Goal: Task Accomplishment & Management: Use online tool/utility

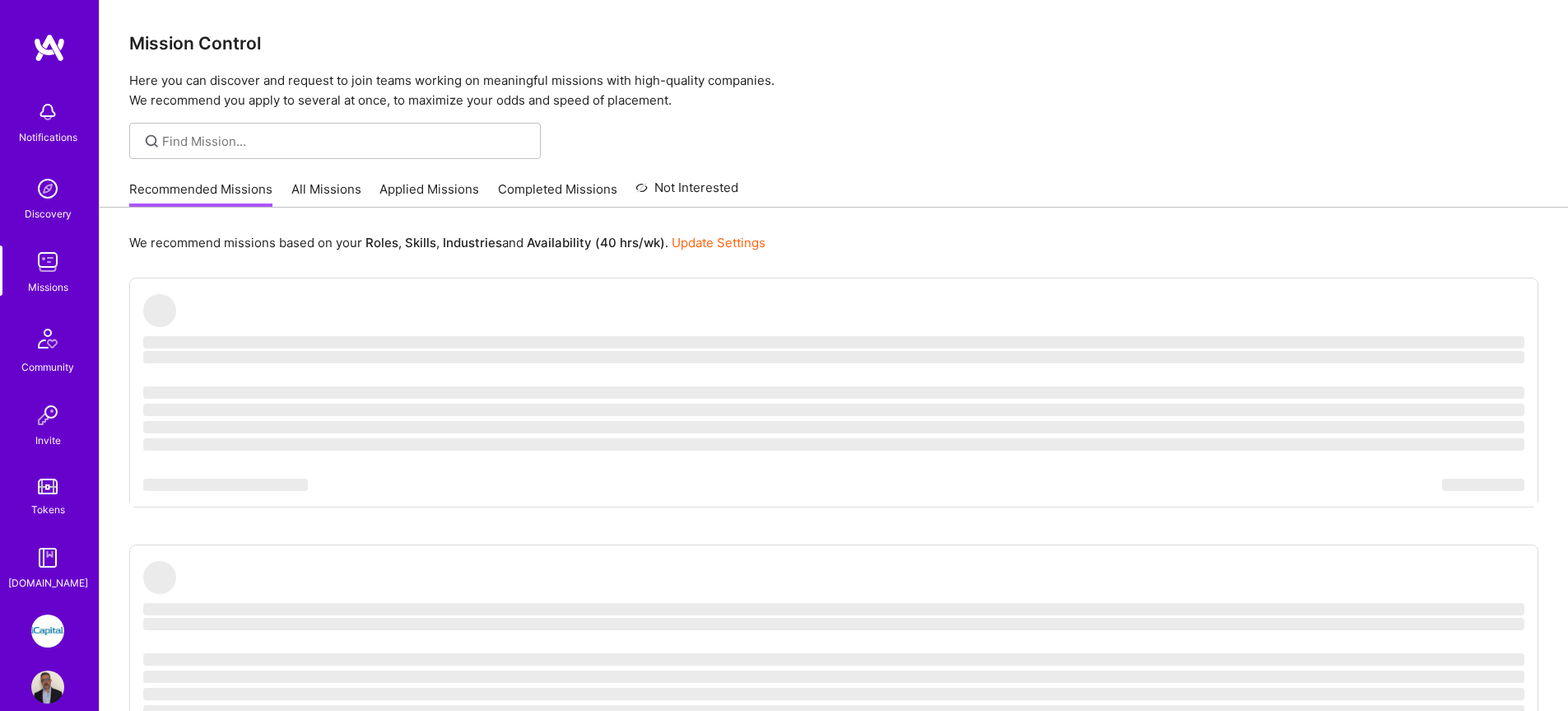
click at [48, 634] on img at bounding box center [47, 630] width 33 height 33
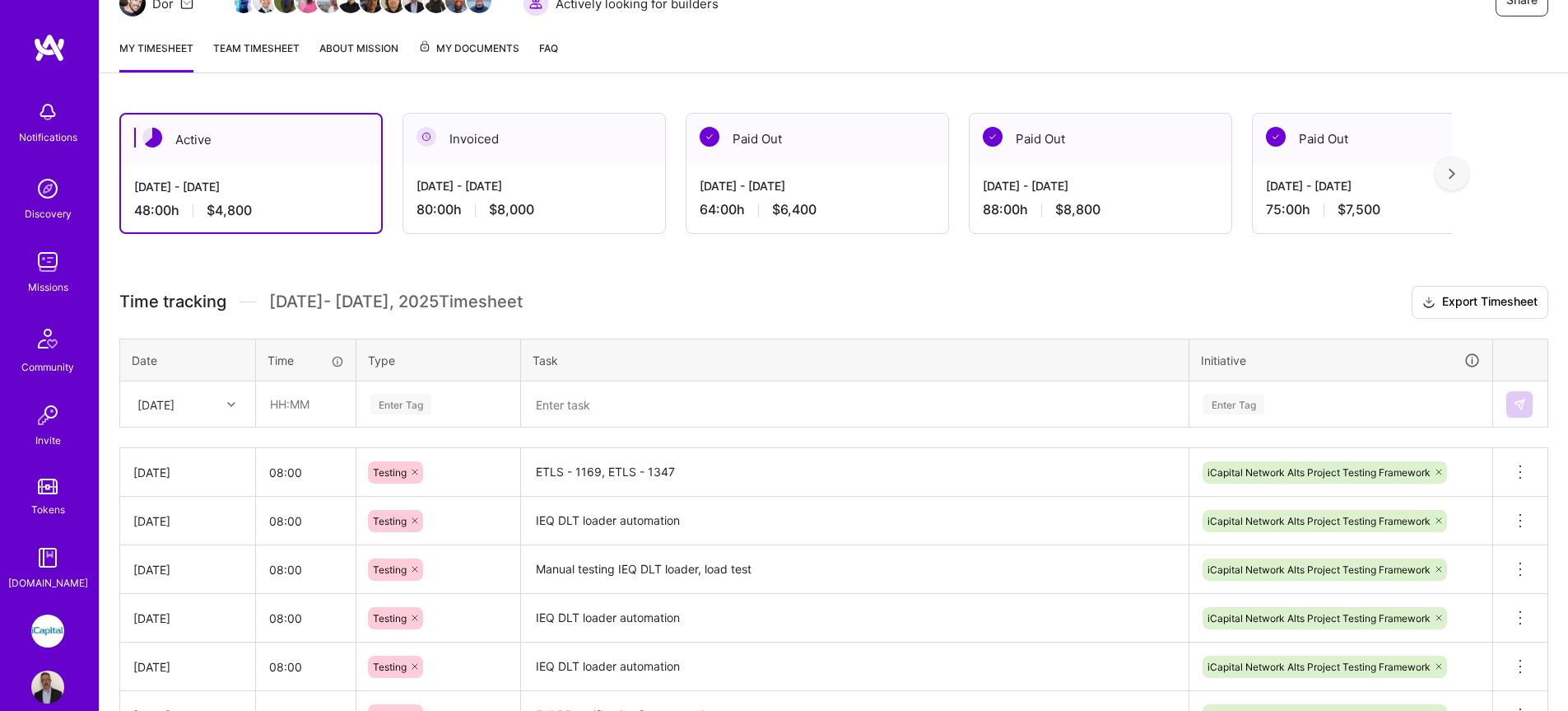
scroll to position [195, 0]
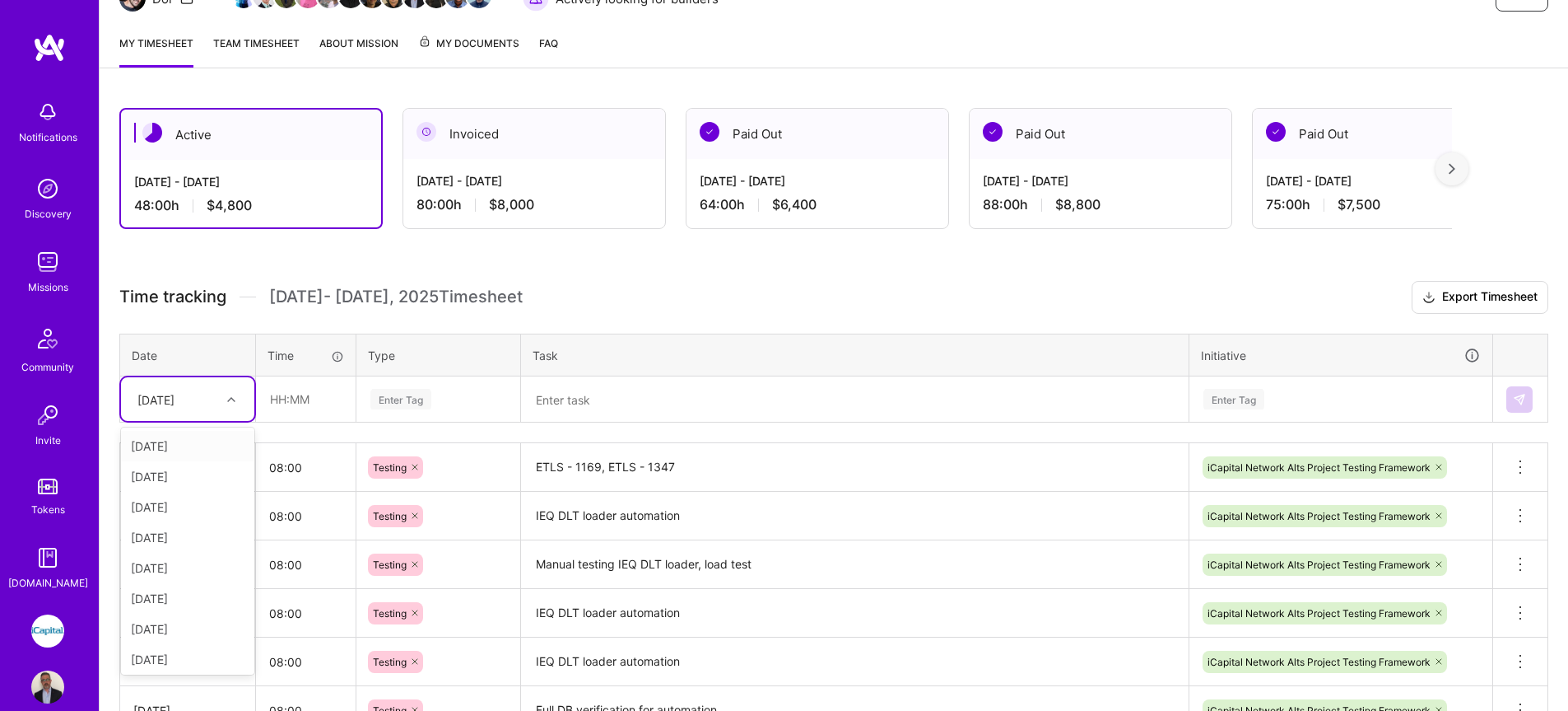
click at [183, 413] on div "[DATE]" at bounding box center [188, 399] width 133 height 44
click at [174, 538] on div "[DATE]" at bounding box center [188, 534] width 133 height 31
click at [306, 403] on input "text" at bounding box center [306, 399] width 98 height 44
type input "08:00"
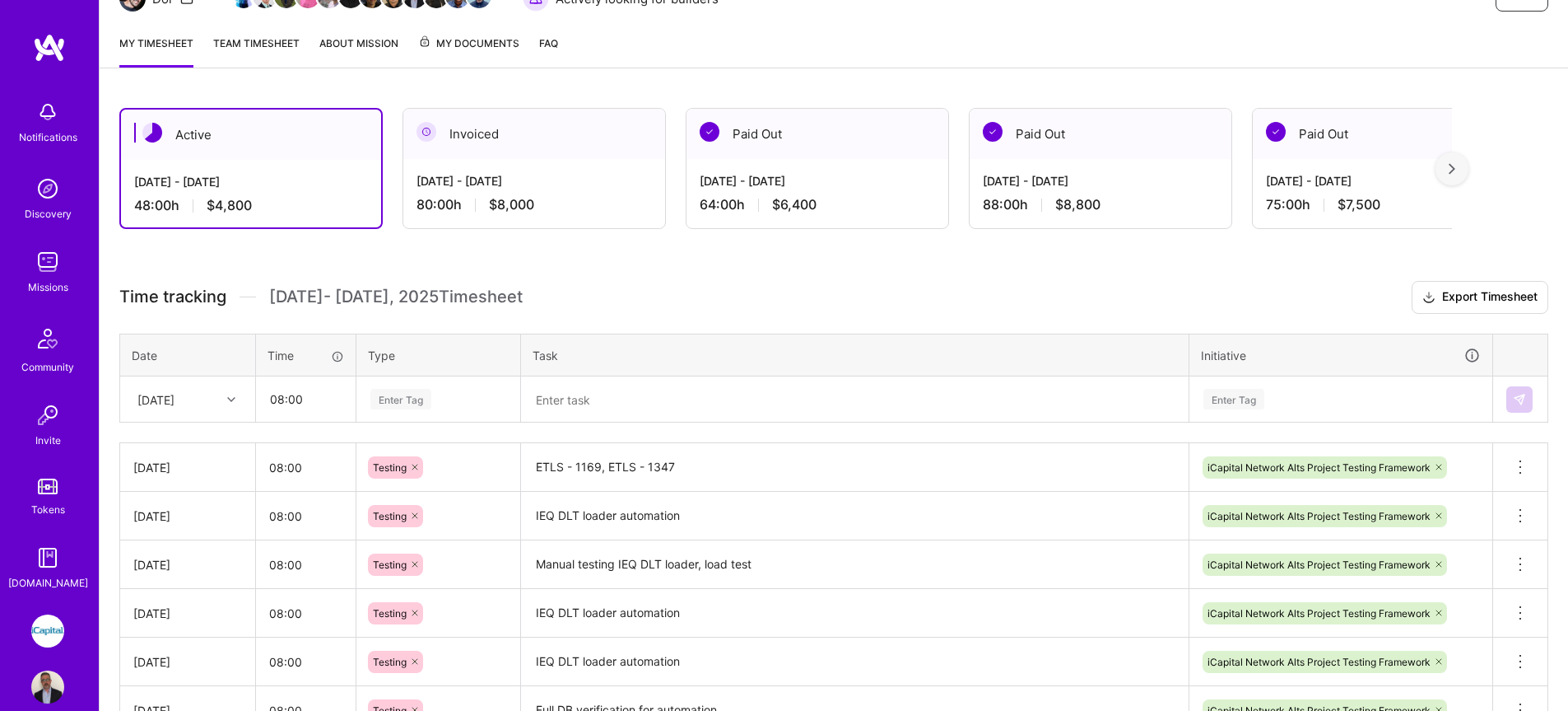
click at [404, 400] on div "Enter Tag" at bounding box center [400, 399] width 61 height 26
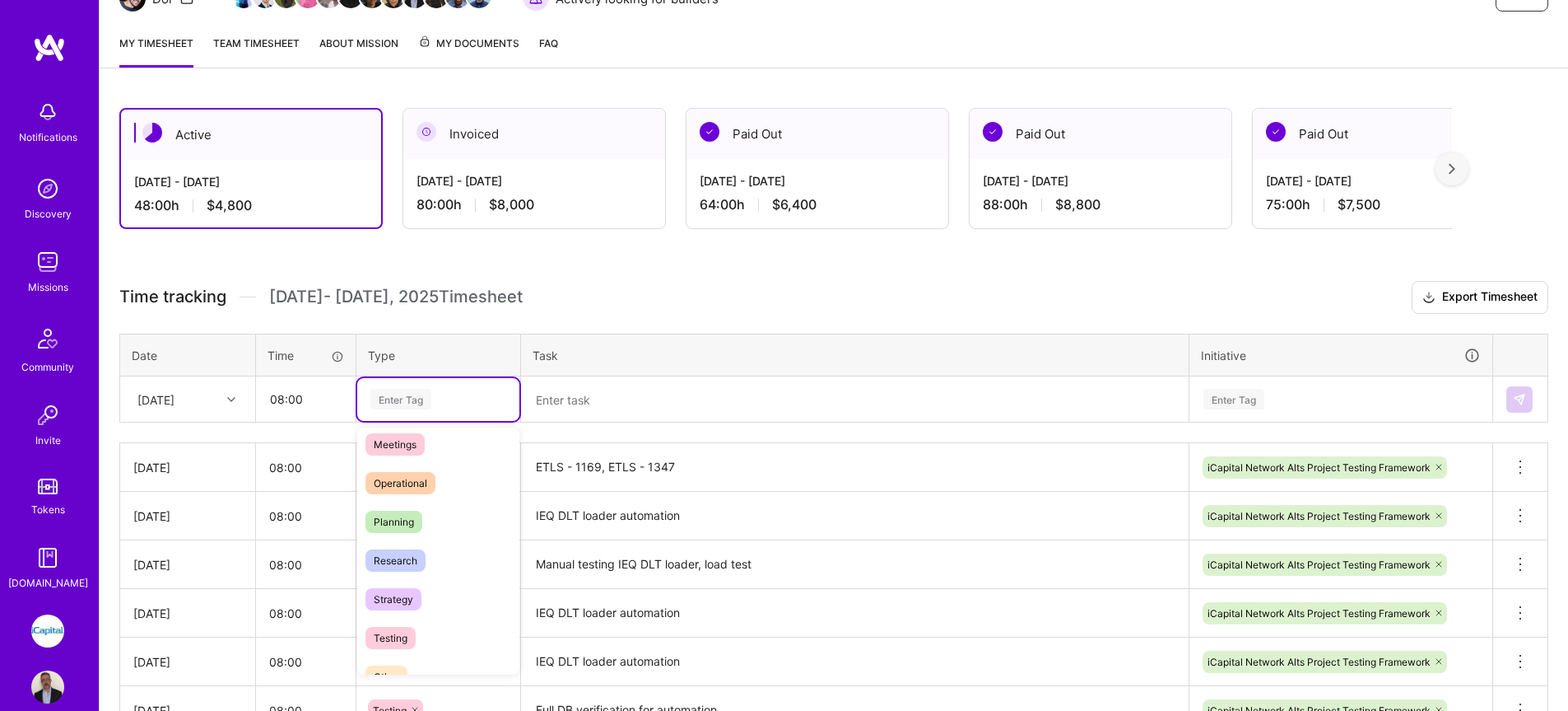
scroll to position [308, 0]
click at [401, 609] on span "Testing" at bounding box center [390, 609] width 50 height 22
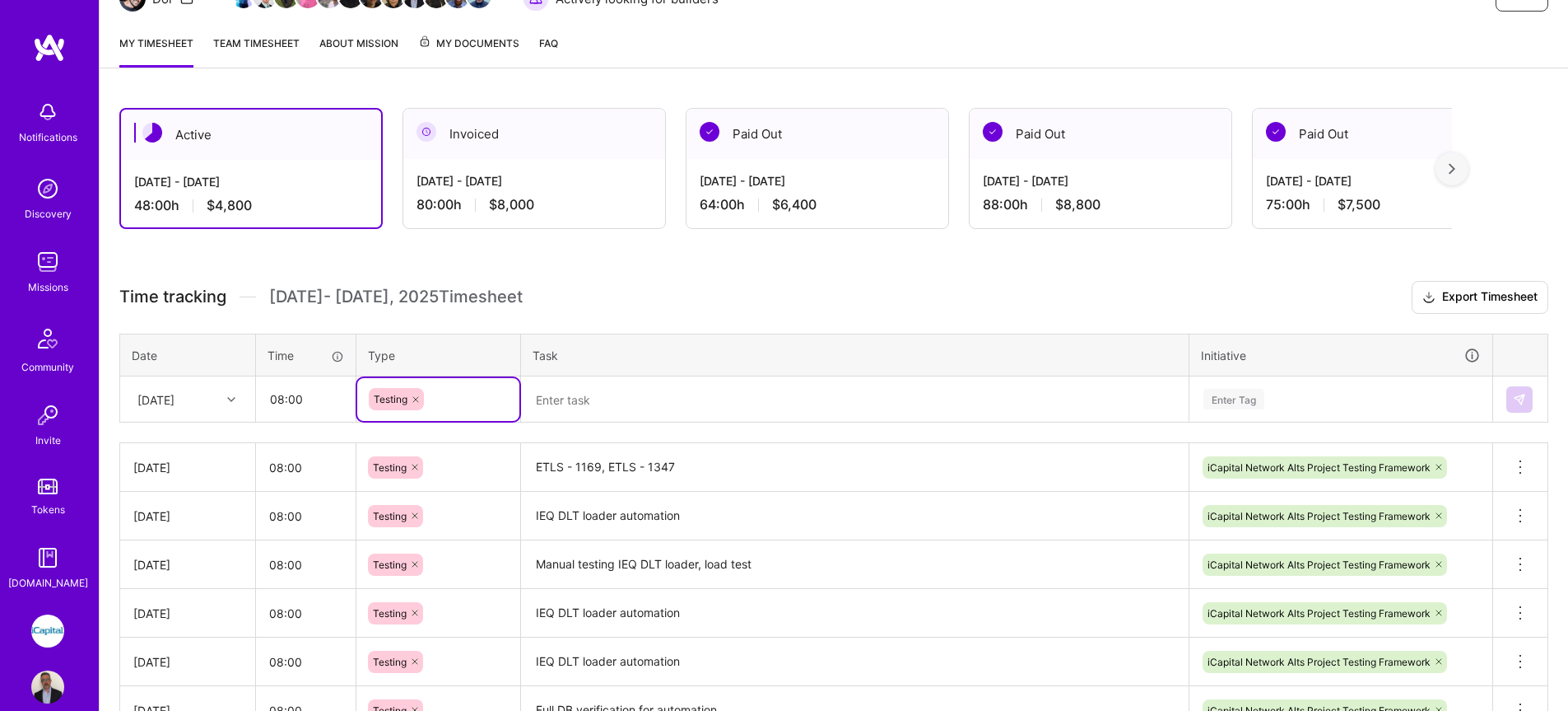
click at [567, 398] on textarea at bounding box center [854, 398] width 664 height 43
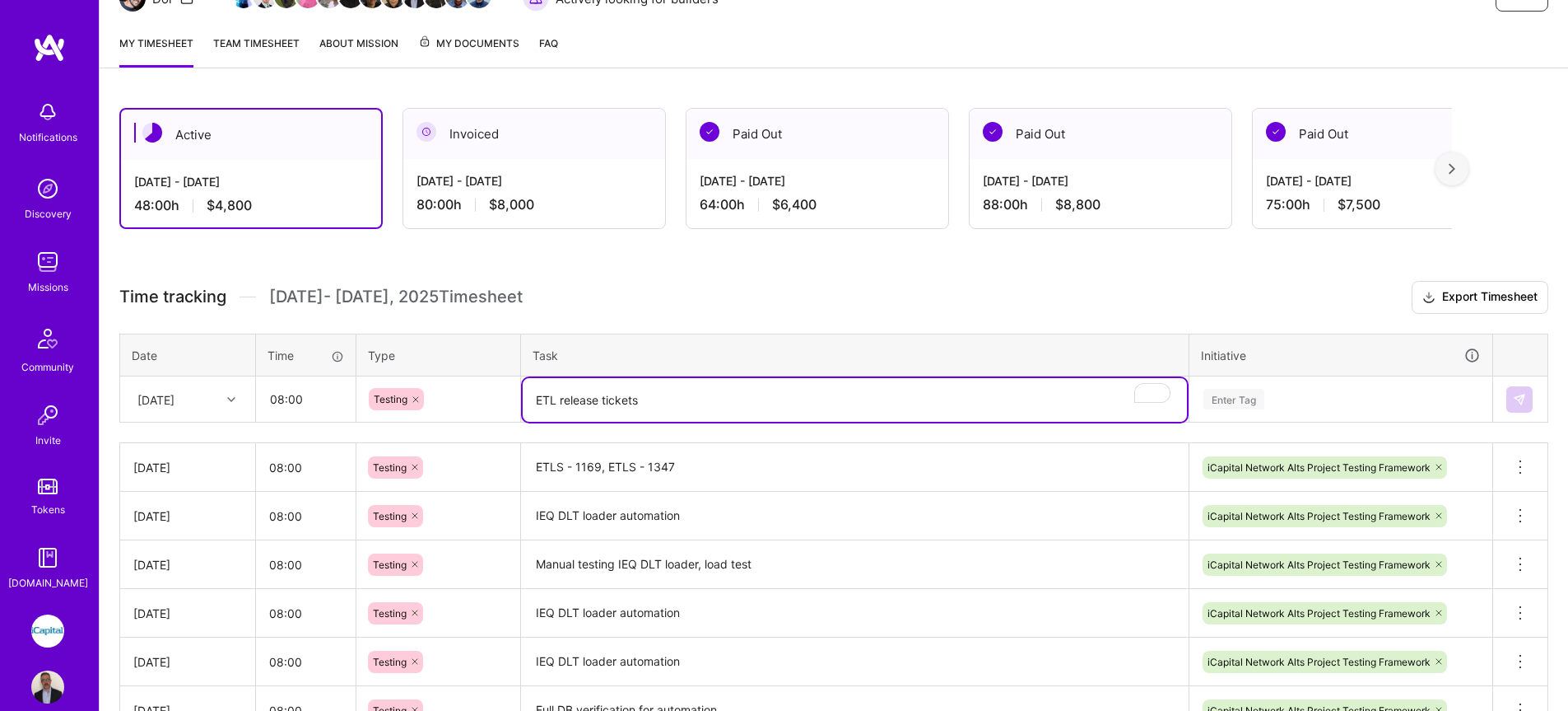
type textarea "ETL release tickets"
click at [1237, 396] on div "Enter Tag" at bounding box center [1341, 398] width 302 height 43
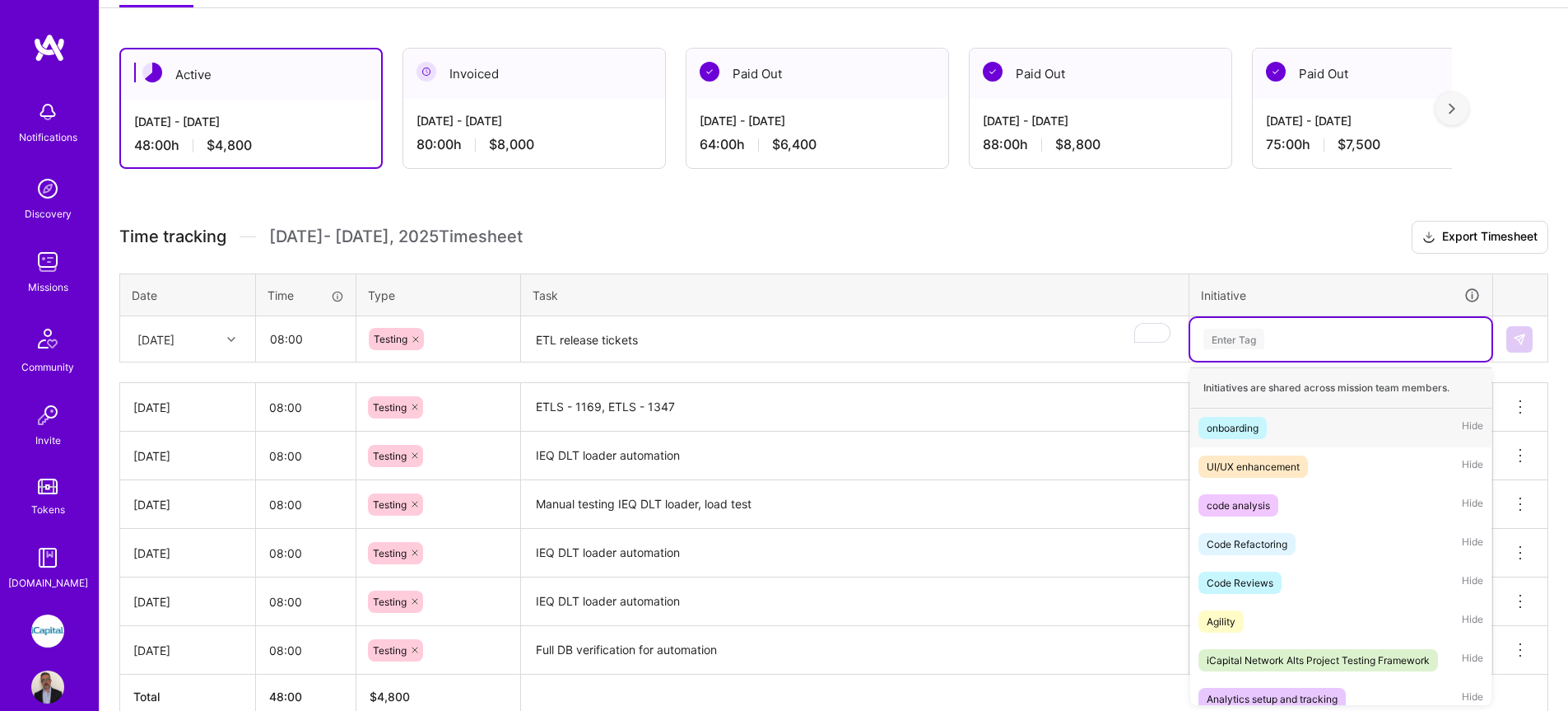
scroll to position [256, 0]
click at [1323, 658] on div "iCapital Network Alts Project Testing Framework" at bounding box center [1318, 658] width 223 height 17
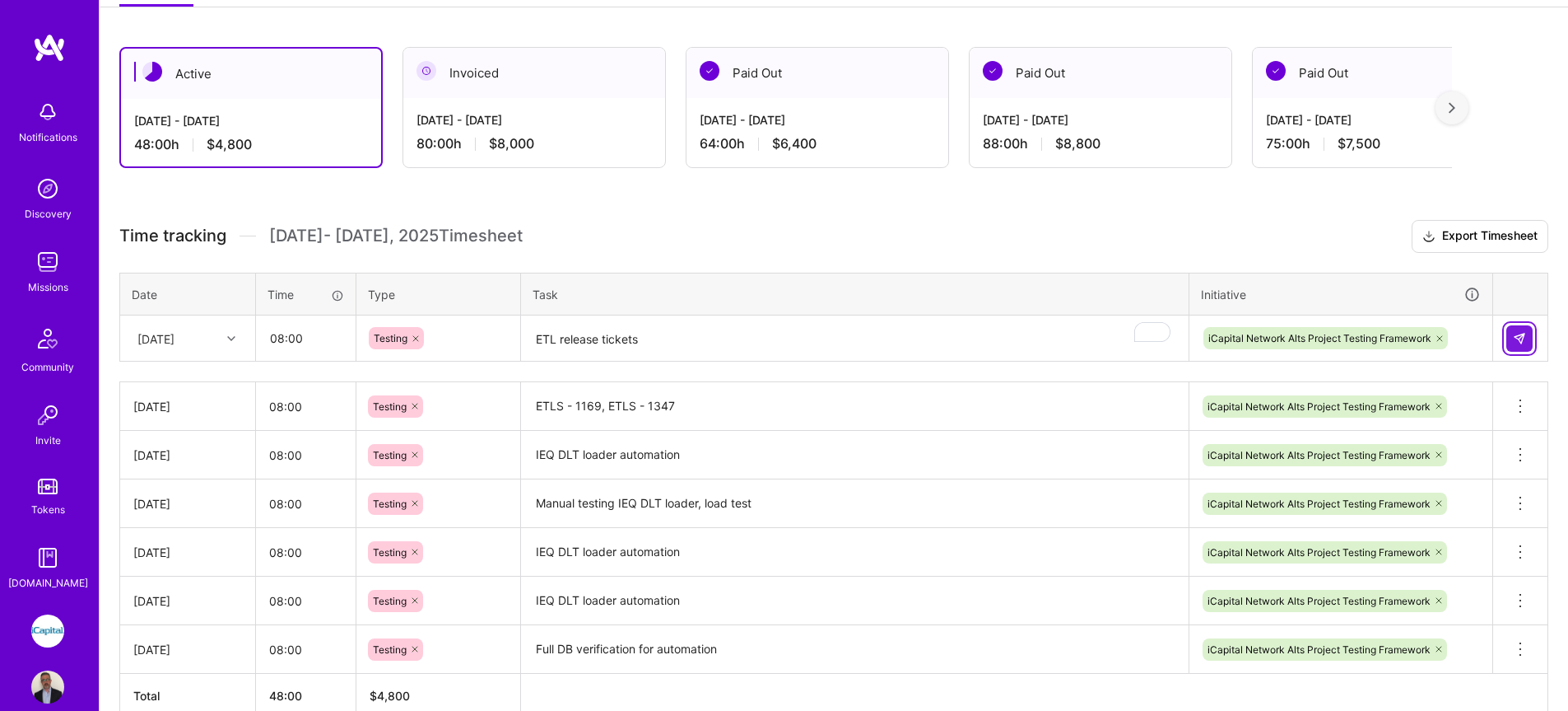
click at [1516, 341] on img at bounding box center [1519, 338] width 13 height 13
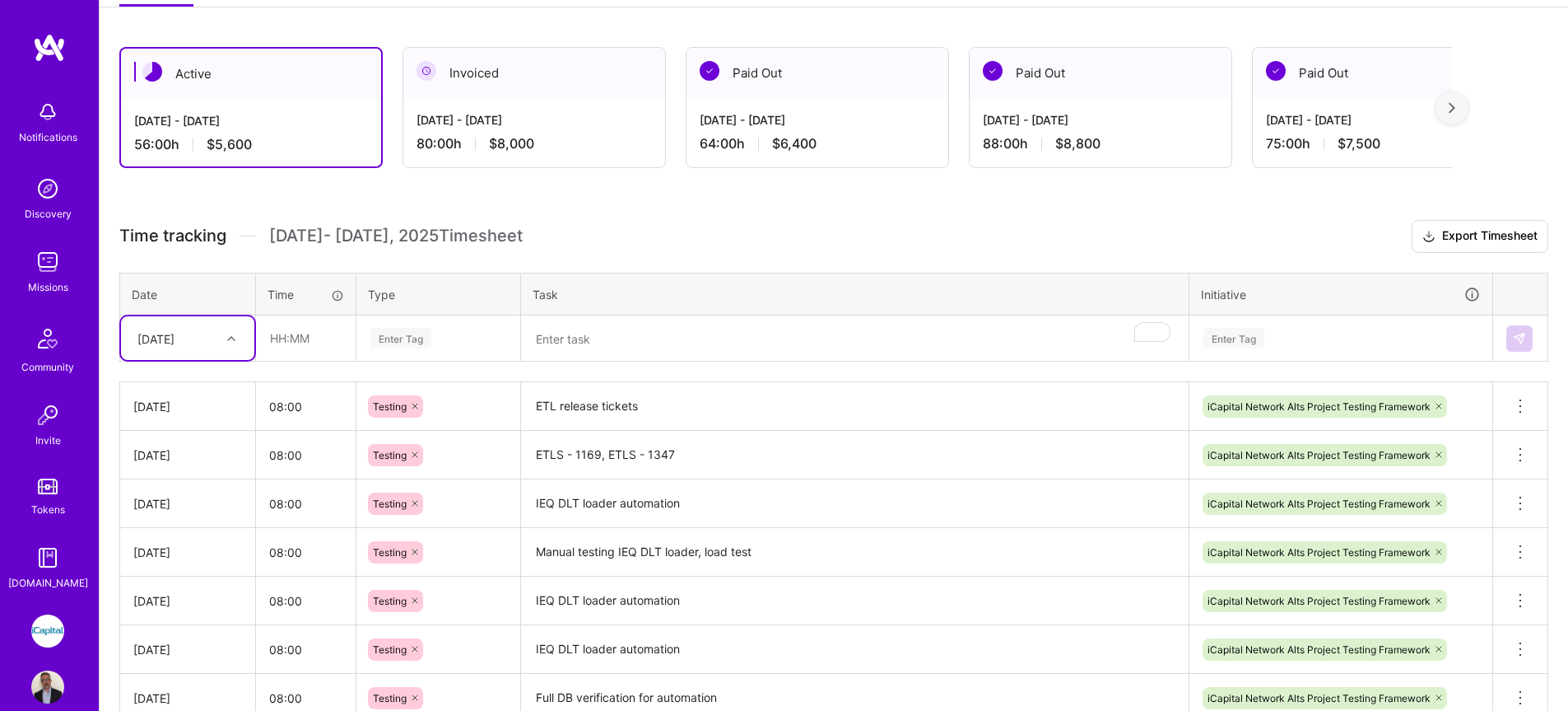
click at [215, 344] on div "[DATE]" at bounding box center [175, 338] width 92 height 27
click at [184, 478] on div "[DATE]" at bounding box center [188, 473] width 133 height 31
click at [287, 352] on input "text" at bounding box center [306, 338] width 98 height 44
type input "08:00"
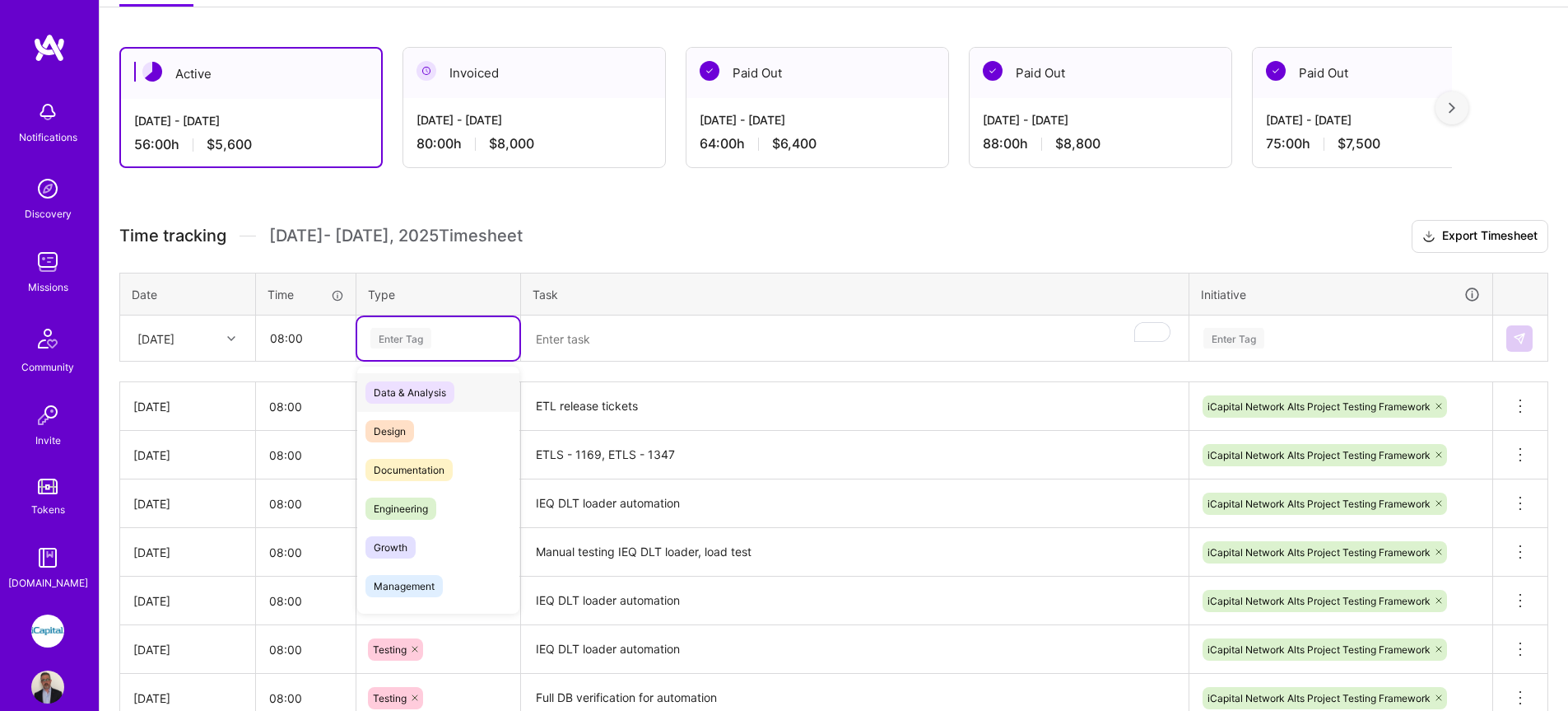
click at [416, 331] on div "Enter Tag" at bounding box center [400, 339] width 61 height 26
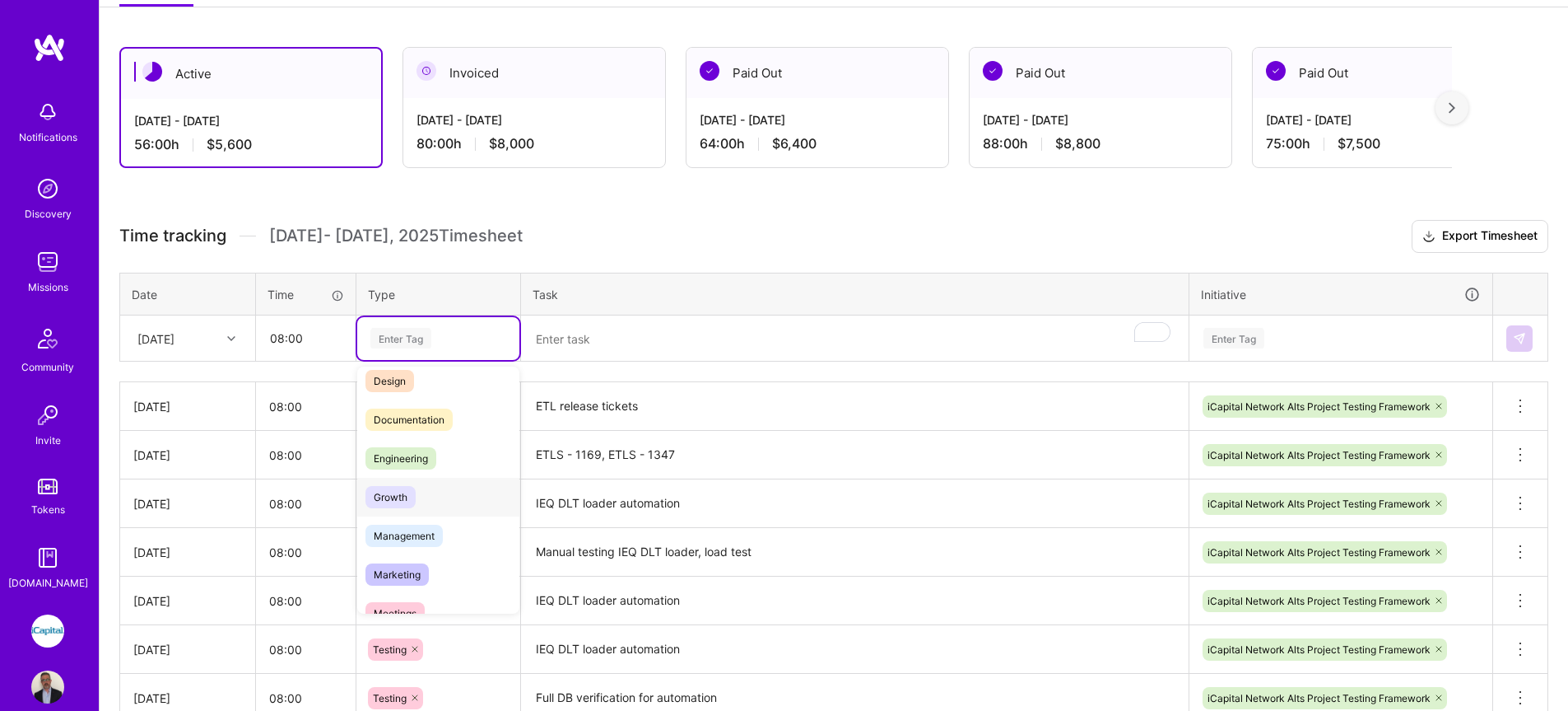
scroll to position [295, 0]
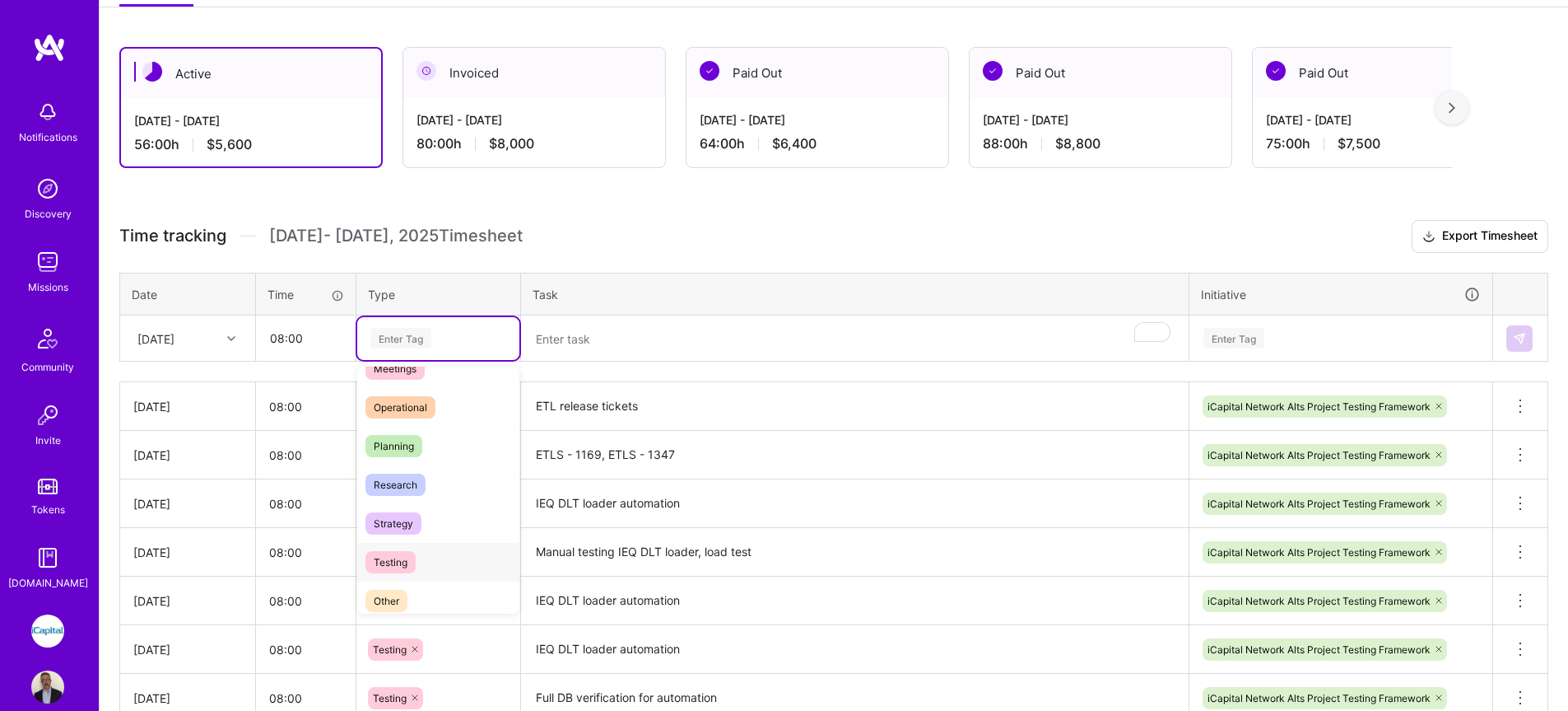
click at [411, 558] on span "Testing" at bounding box center [390, 562] width 50 height 22
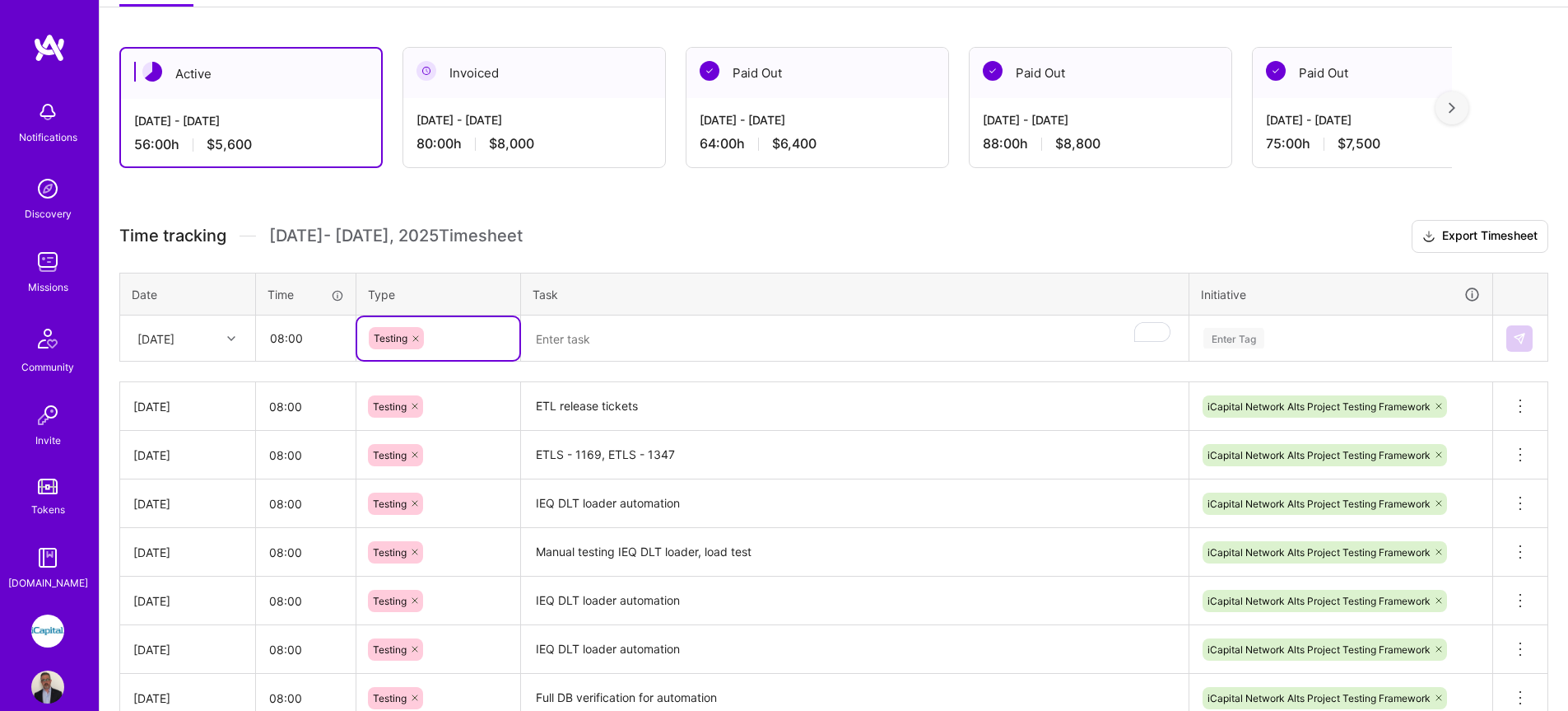
click at [634, 331] on textarea "To enrich screen reader interactions, please activate Accessibility in Grammarl…" at bounding box center [854, 339] width 664 height 44
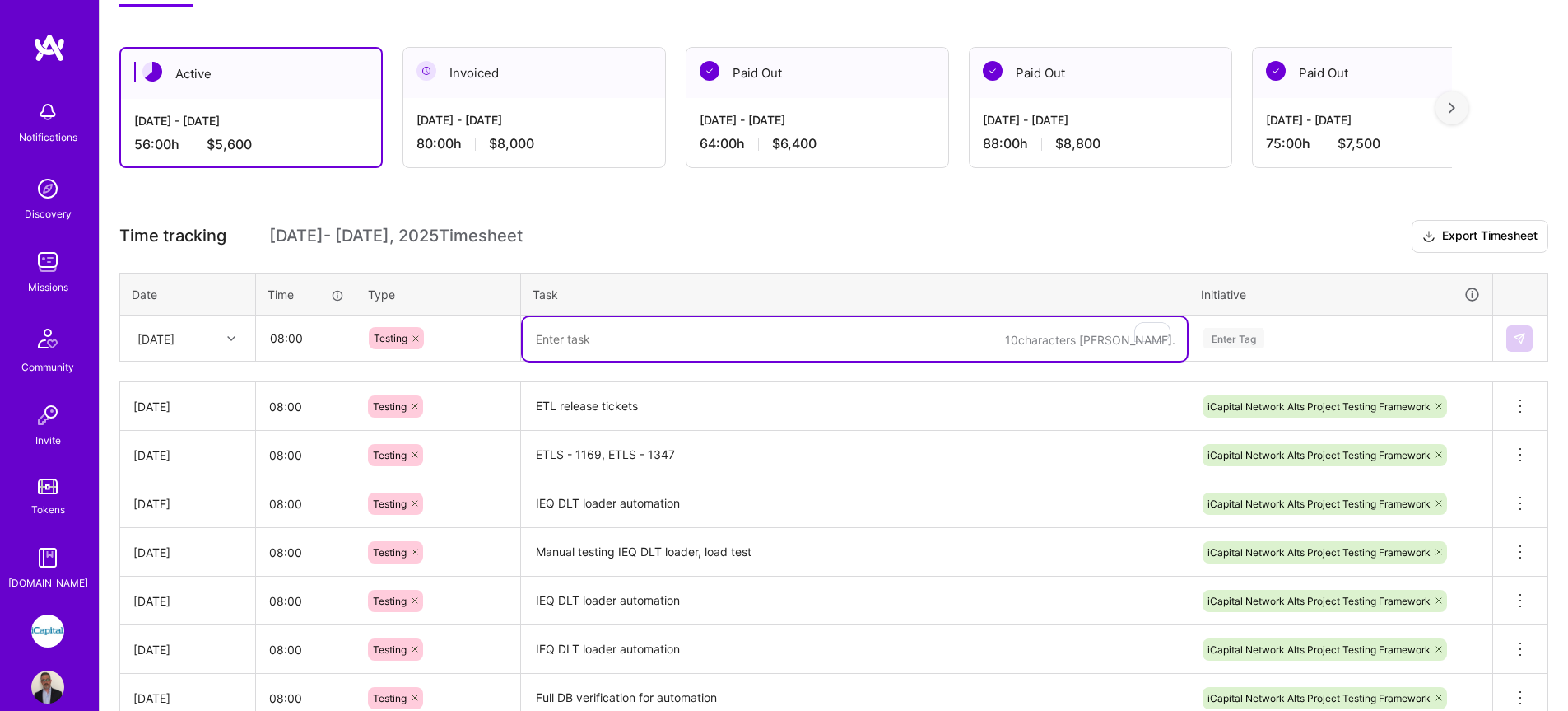
paste textarea "func testDragAndDrop() { let app = XCUIApplication() app.launch() let sourceEle…"
type textarea "func testDragAndDrop() { let app = XCUIApplication() app.launch() let sourceEle…"
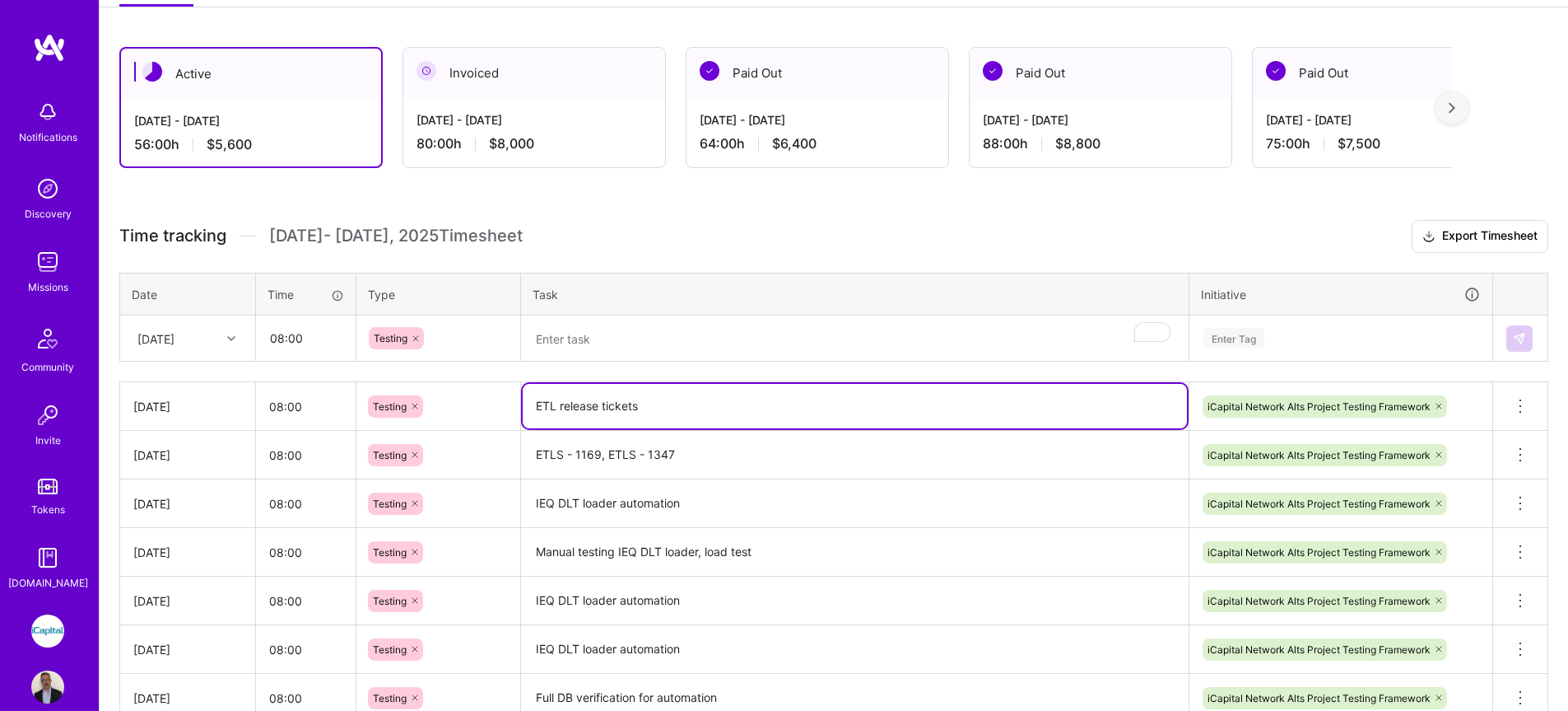
drag, startPoint x: 643, startPoint y: 403, endPoint x: 536, endPoint y: 407, distance: 107.1
click at [535, 406] on textarea "ETL release tickets" at bounding box center [854, 405] width 664 height 45
click at [808, 361] on div "Time tracking [DATE] - [DATE] Timesheet Export Timesheet Date Time Type Task In…" at bounding box center [833, 493] width 1429 height 547
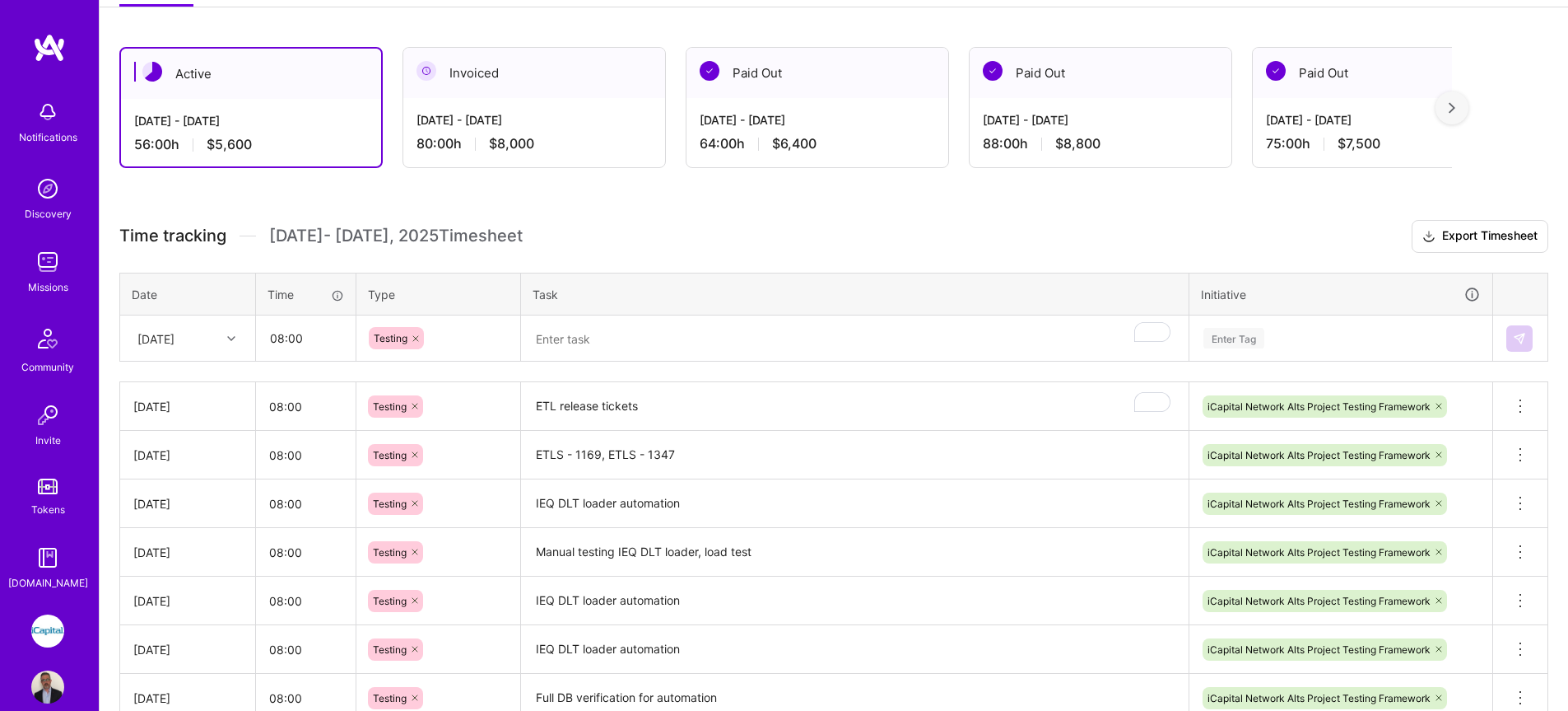
click at [762, 336] on textarea "To enrich screen reader interactions, please activate Accessibility in Grammarl…" at bounding box center [854, 339] width 664 height 44
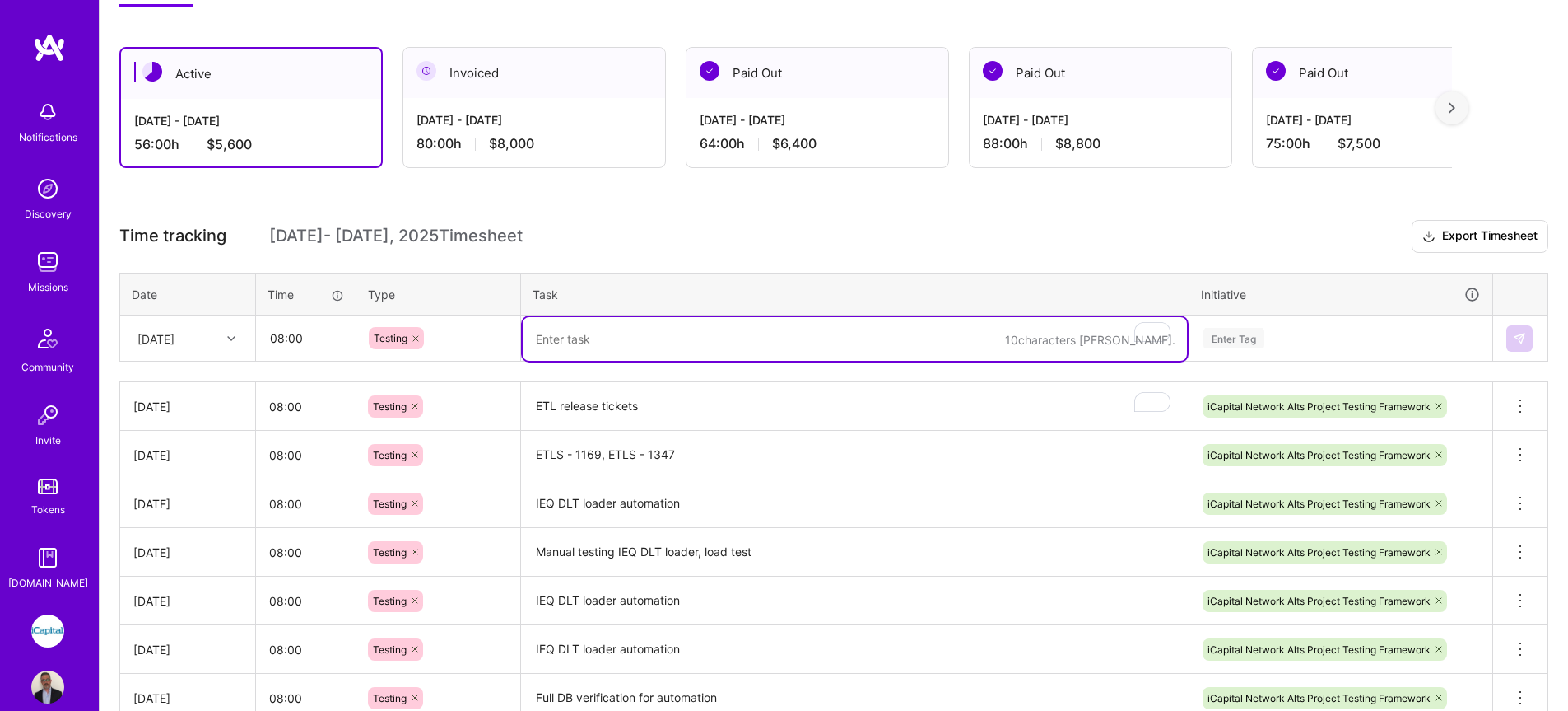
paste textarea "ETL release tickets"
type textarea "ETL release tickets"
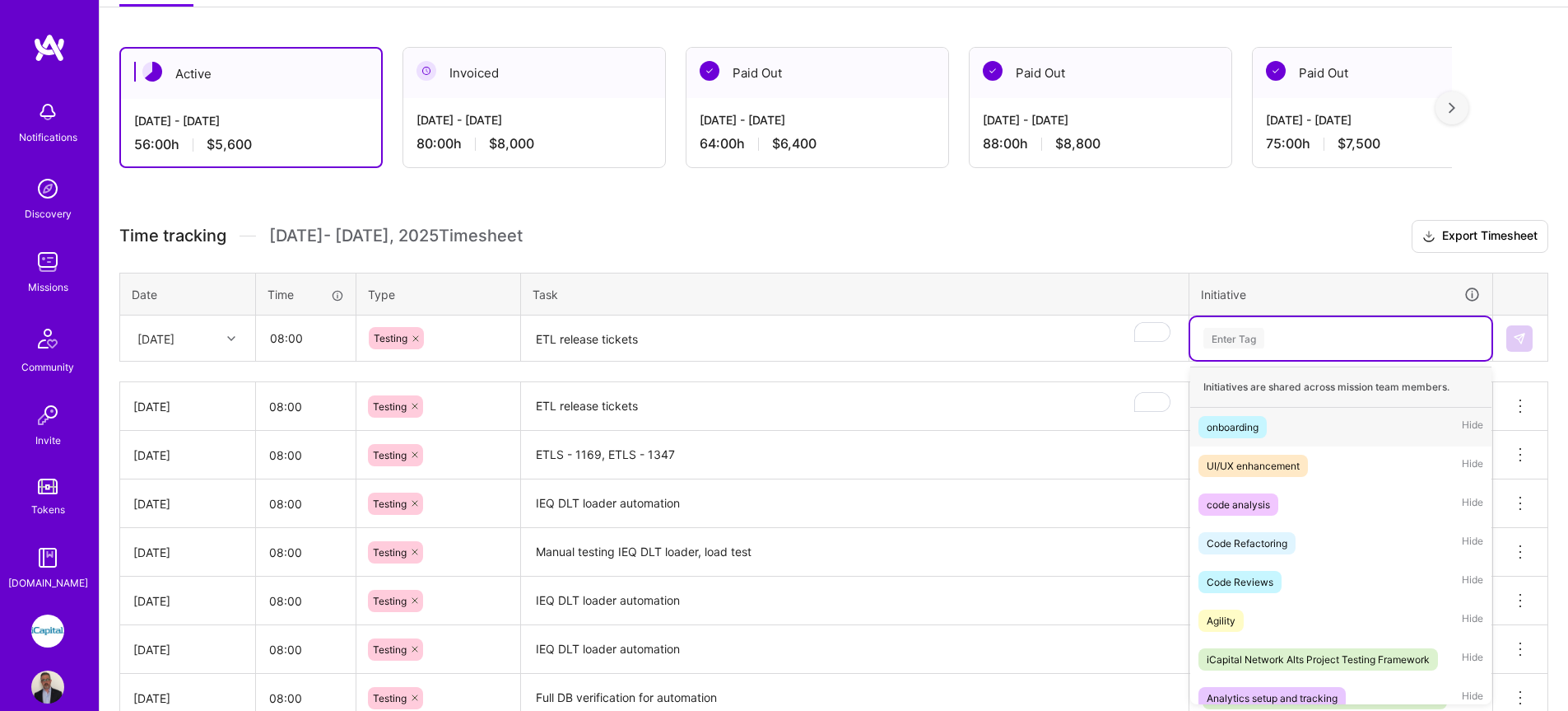
click at [1267, 338] on div "Enter Tag" at bounding box center [1340, 338] width 278 height 21
click at [1328, 655] on div "iCapital Network Alts Project Testing Framework" at bounding box center [1318, 658] width 223 height 17
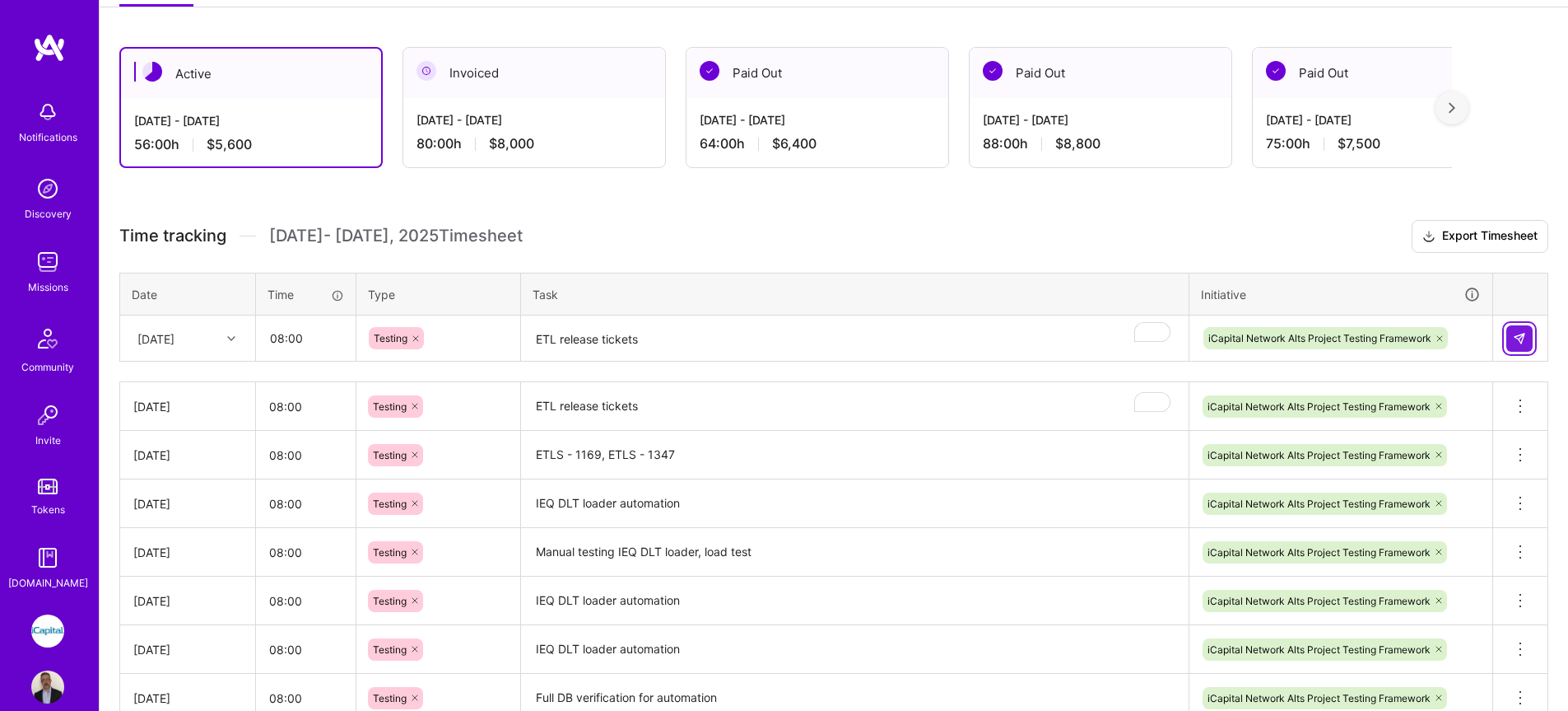
click at [1519, 343] on img at bounding box center [1519, 338] width 13 height 13
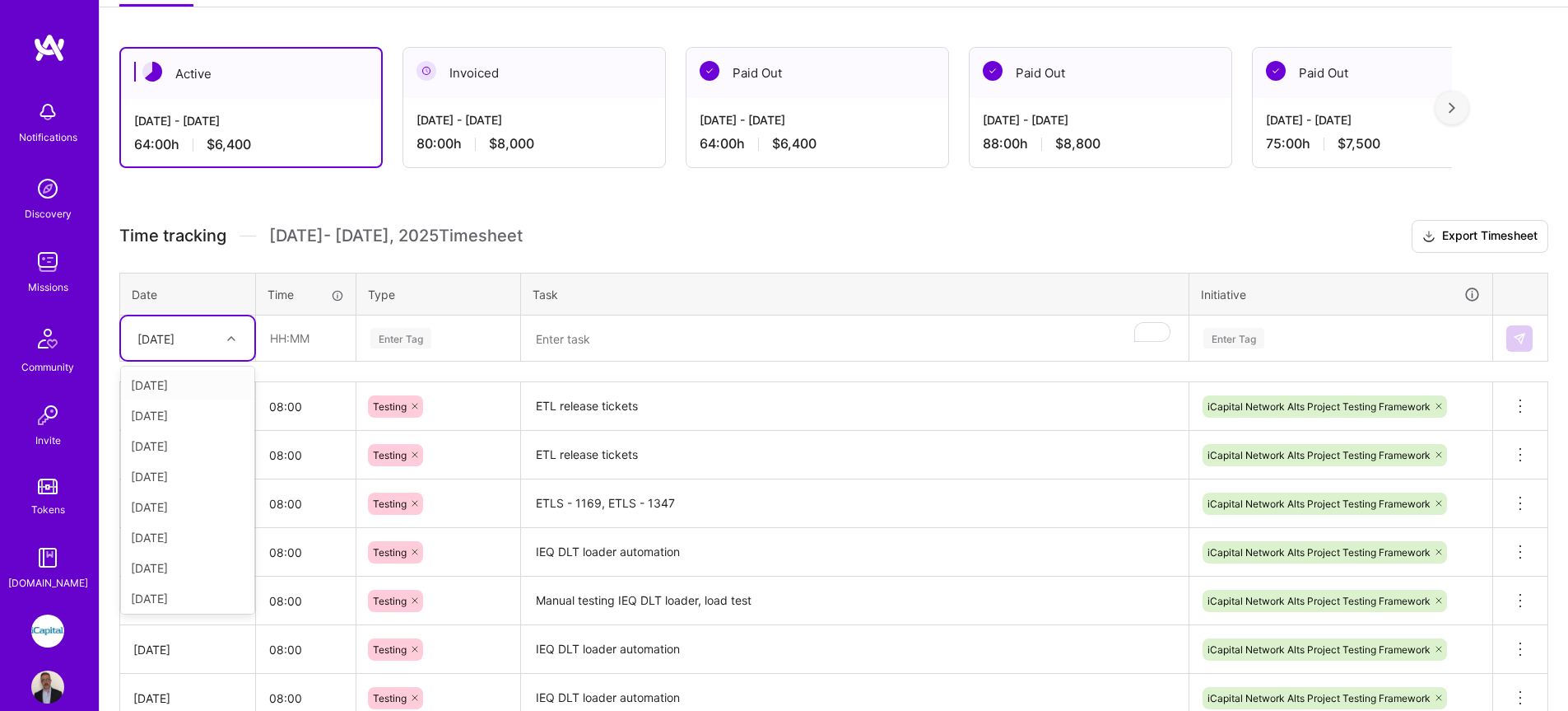
click at [219, 337] on div "[DATE]" at bounding box center [175, 338] width 92 height 27
click at [175, 476] on div "[DATE]" at bounding box center [188, 476] width 133 height 31
click at [219, 343] on div "[DATE]" at bounding box center [175, 338] width 92 height 27
click at [181, 509] on div "[DATE]" at bounding box center [188, 503] width 133 height 31
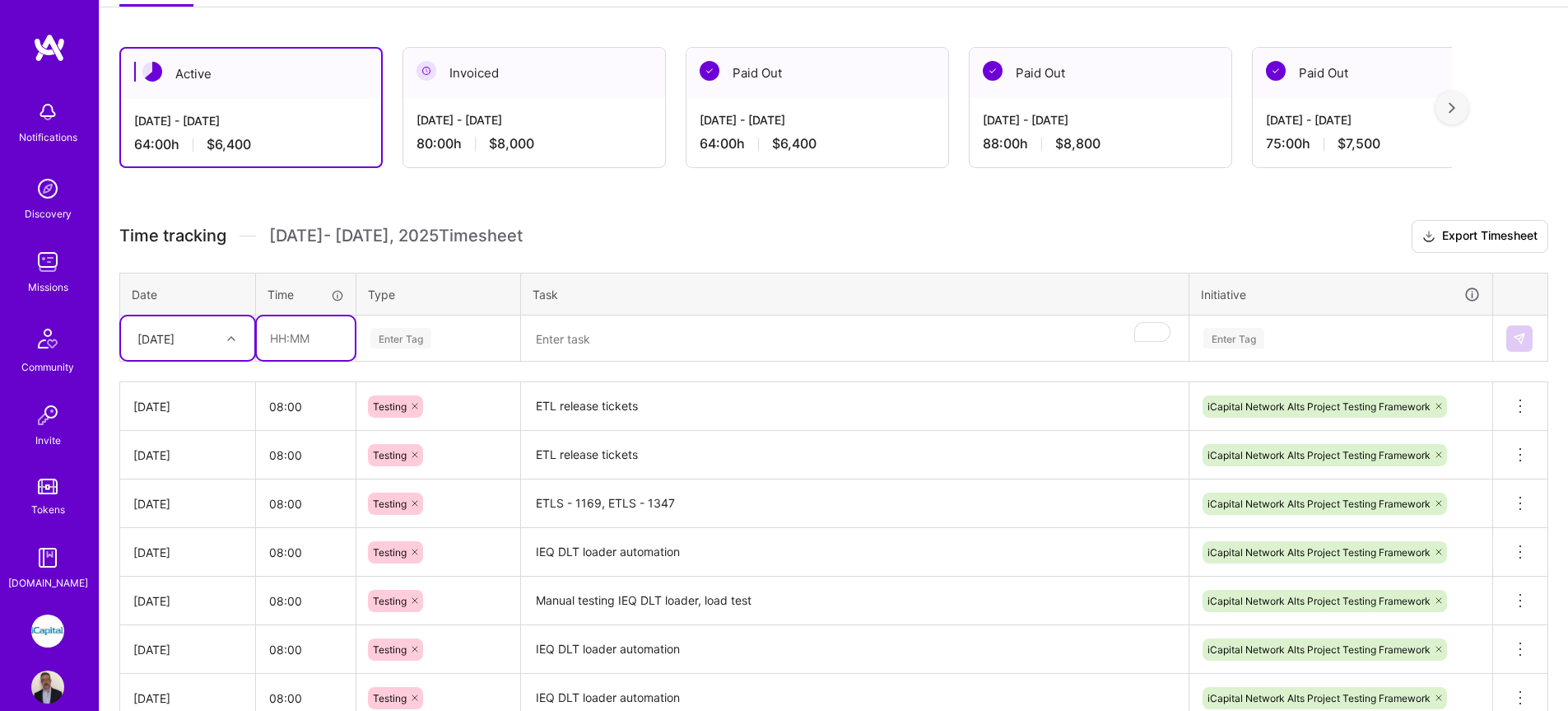
click at [301, 338] on input "text" at bounding box center [306, 338] width 98 height 44
type input "08:00"
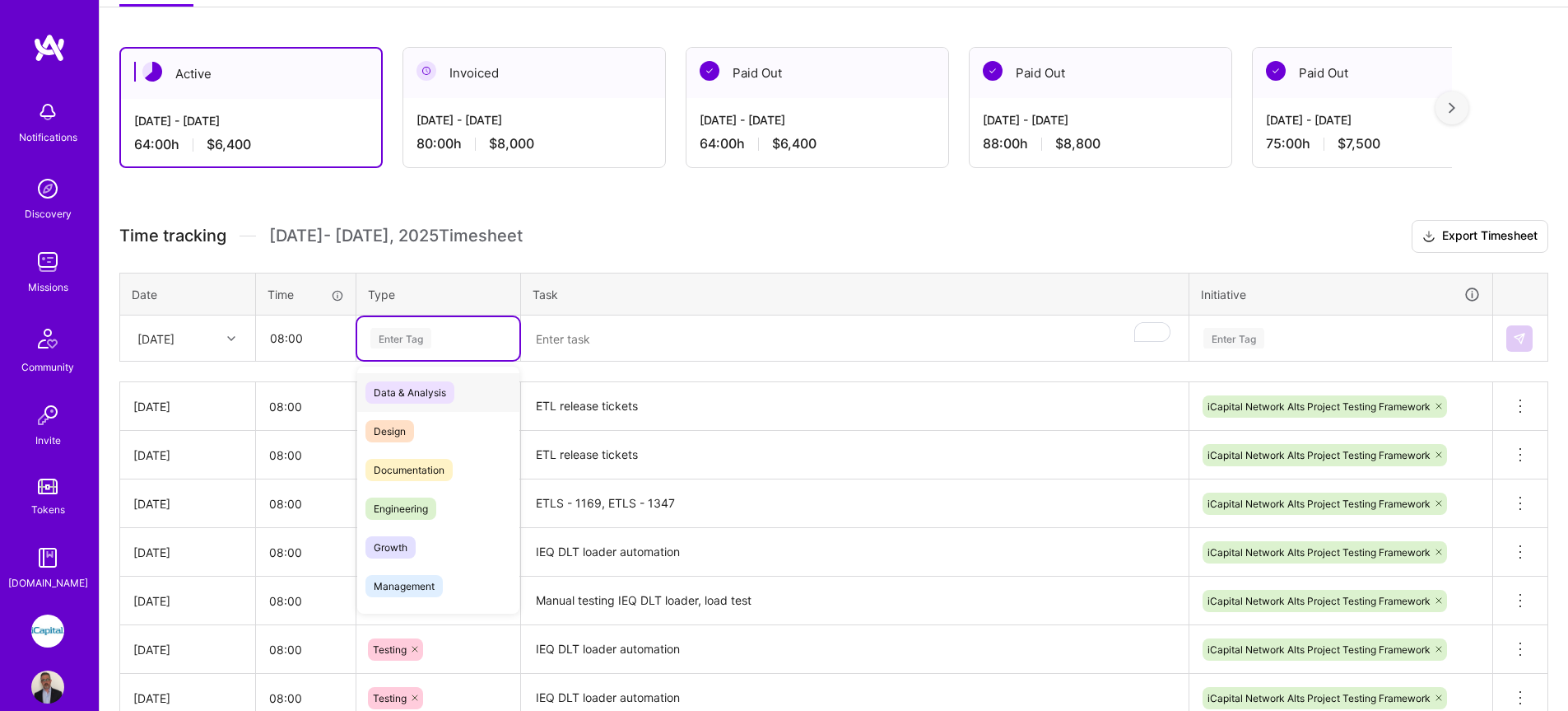
click at [395, 336] on div "Enter Tag" at bounding box center [400, 339] width 61 height 26
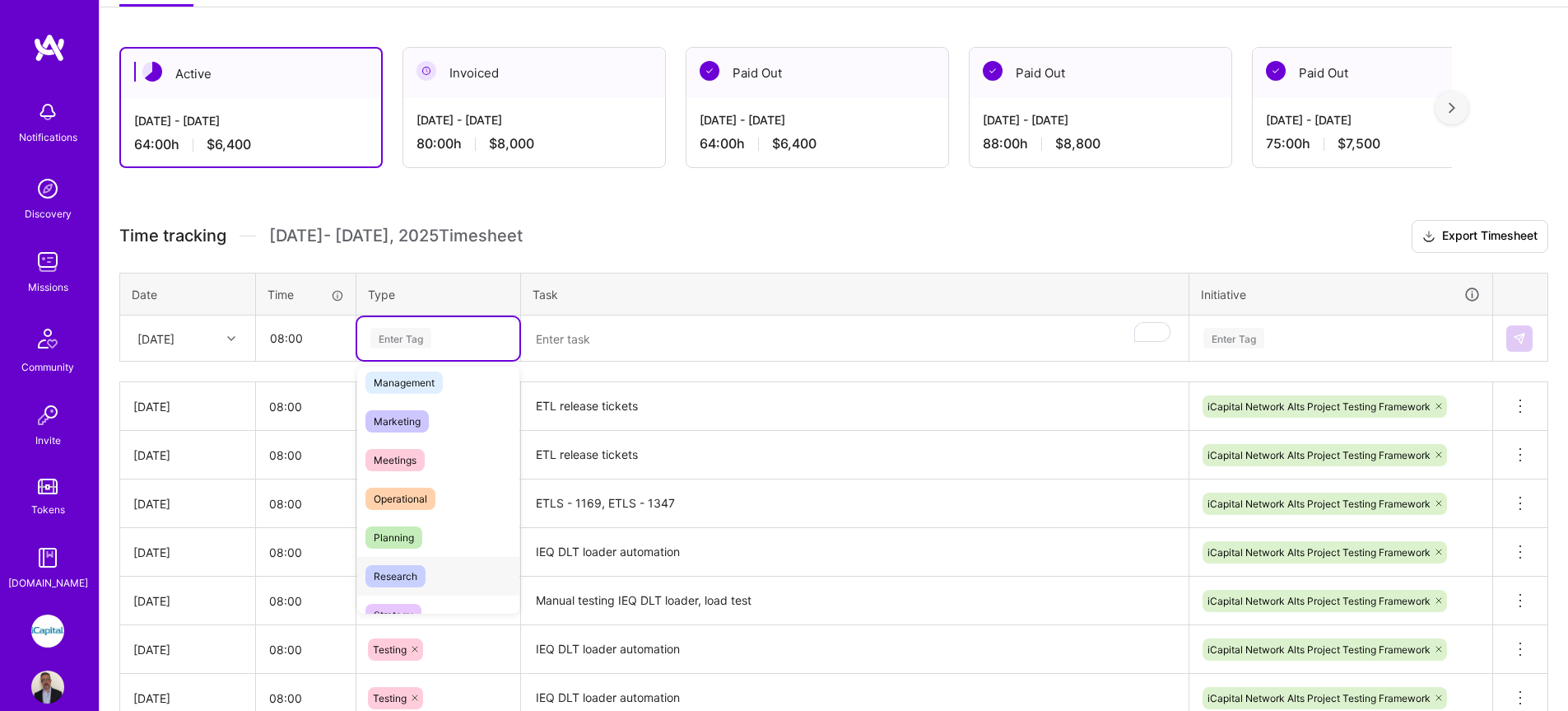
scroll to position [443, 0]
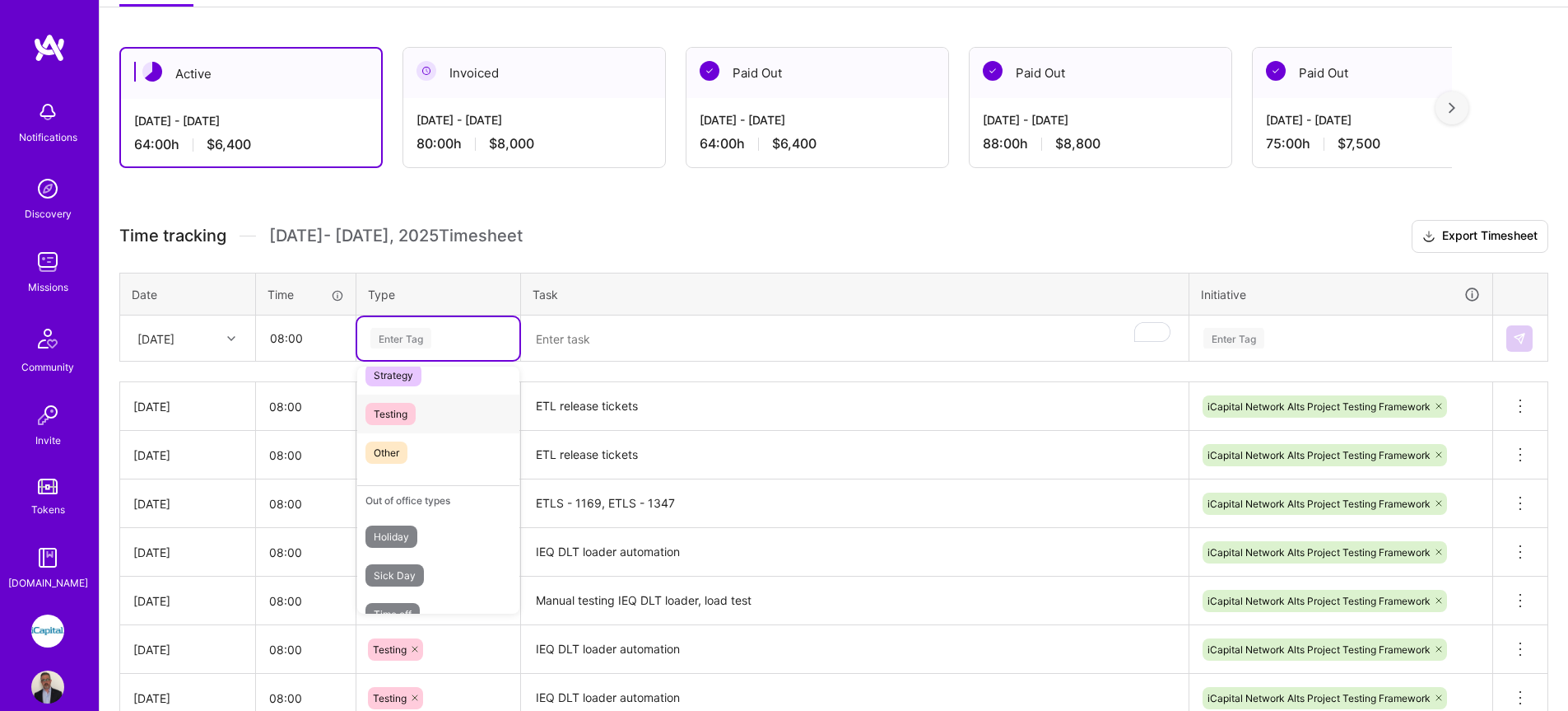
click at [409, 425] on div "Testing" at bounding box center [438, 413] width 162 height 39
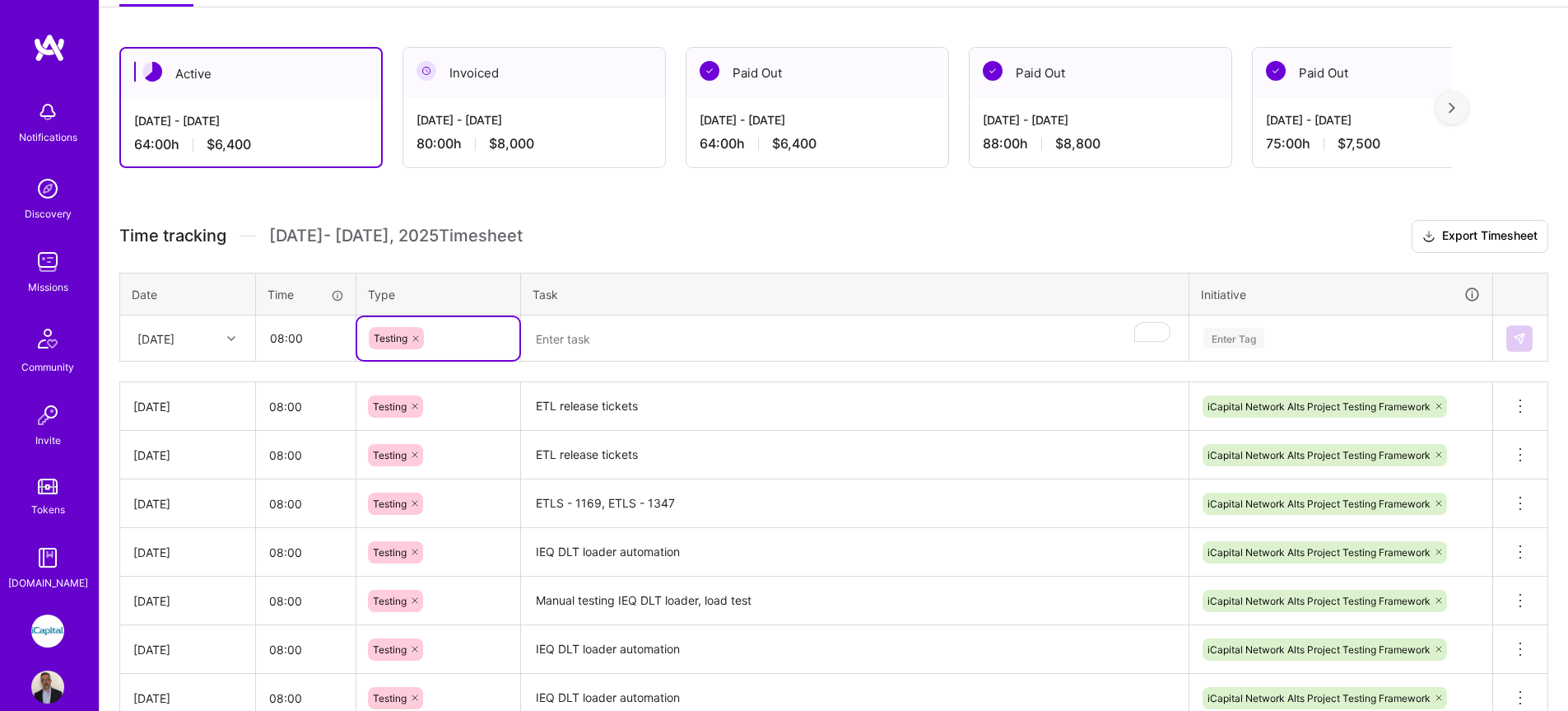
click at [559, 343] on textarea "To enrich screen reader interactions, please activate Accessibility in Grammarl…" at bounding box center [854, 339] width 664 height 44
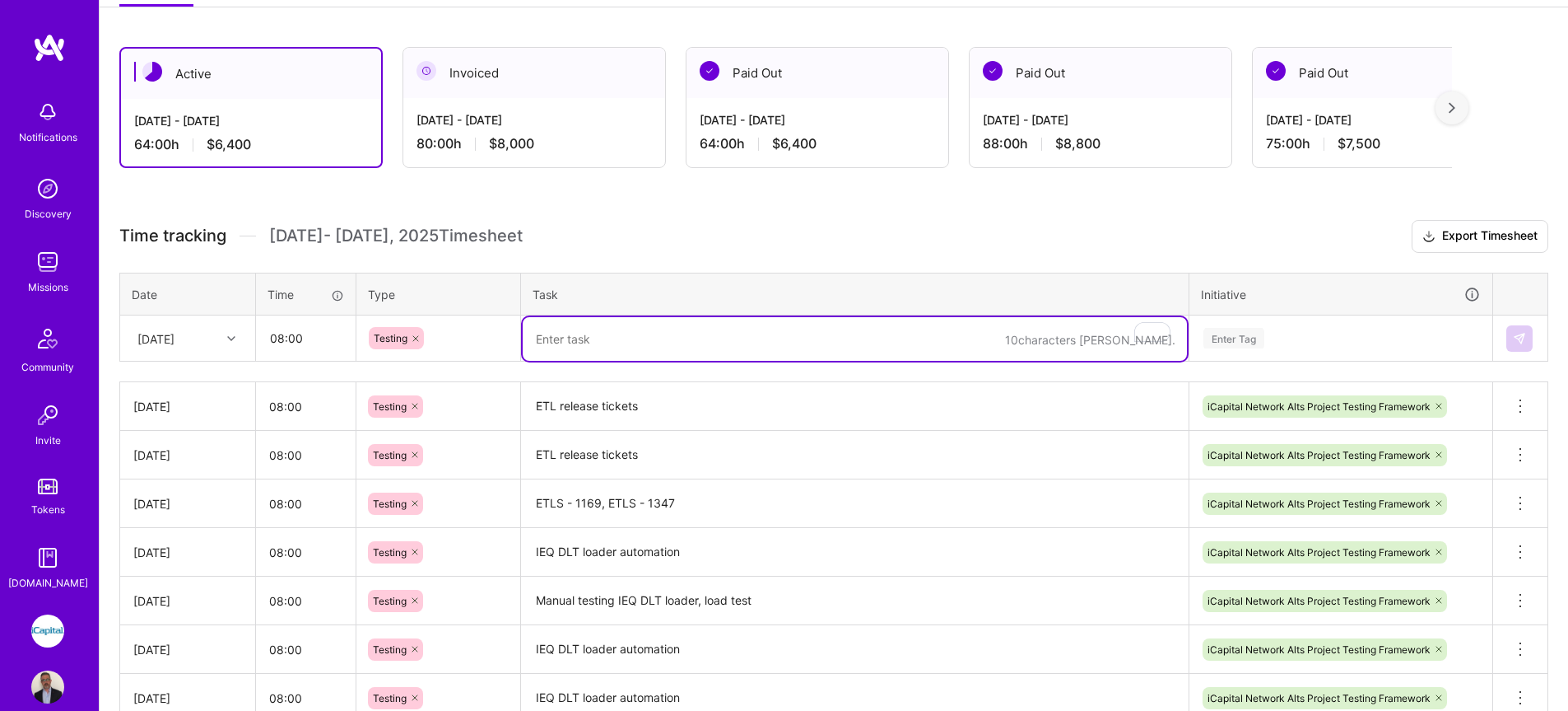
paste textarea "ETL release tickets"
type textarea "ETL release tickets"
click at [1311, 342] on div "Enter Tag" at bounding box center [1340, 338] width 278 height 21
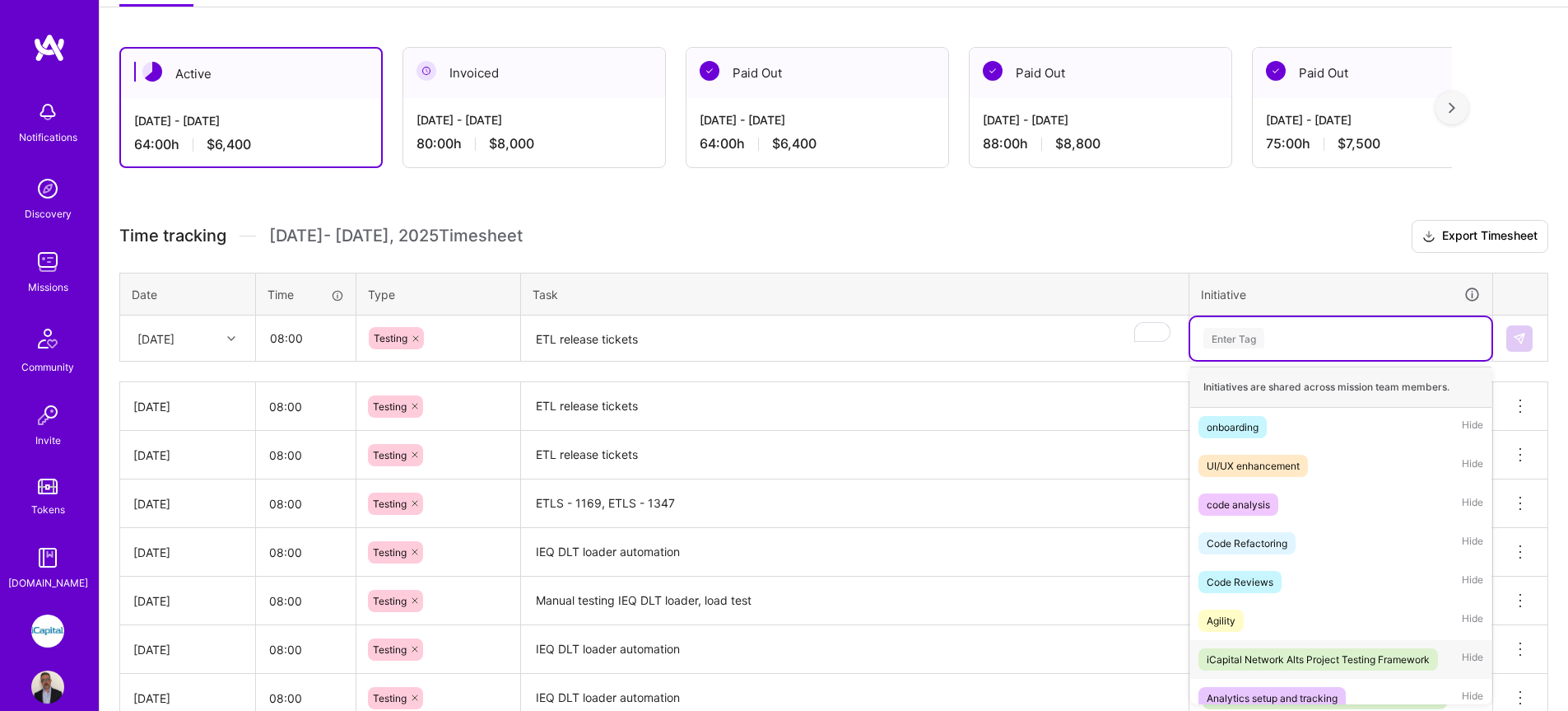
click at [1338, 659] on div "iCapital Network Alts Project Testing Framework" at bounding box center [1318, 658] width 223 height 17
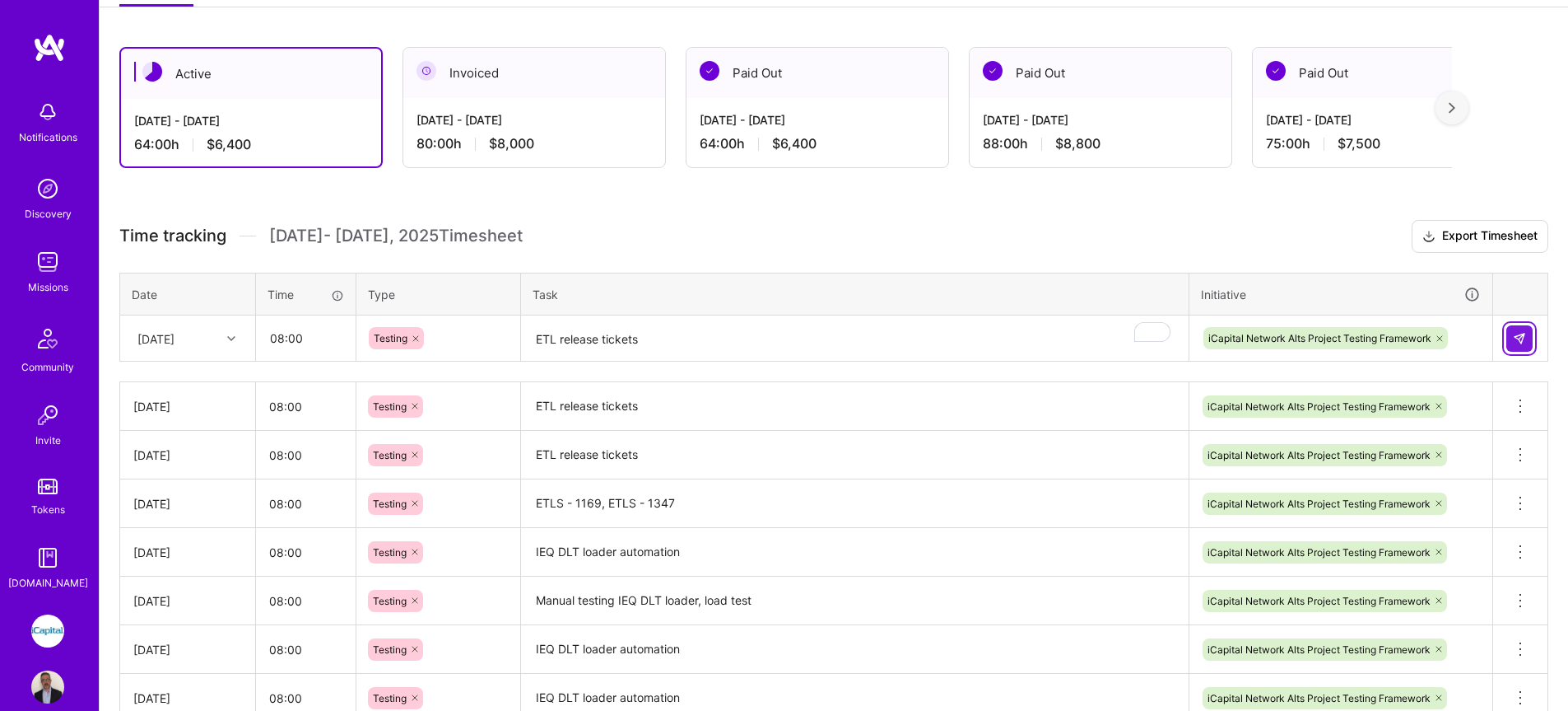
click at [1513, 343] on img at bounding box center [1519, 338] width 13 height 13
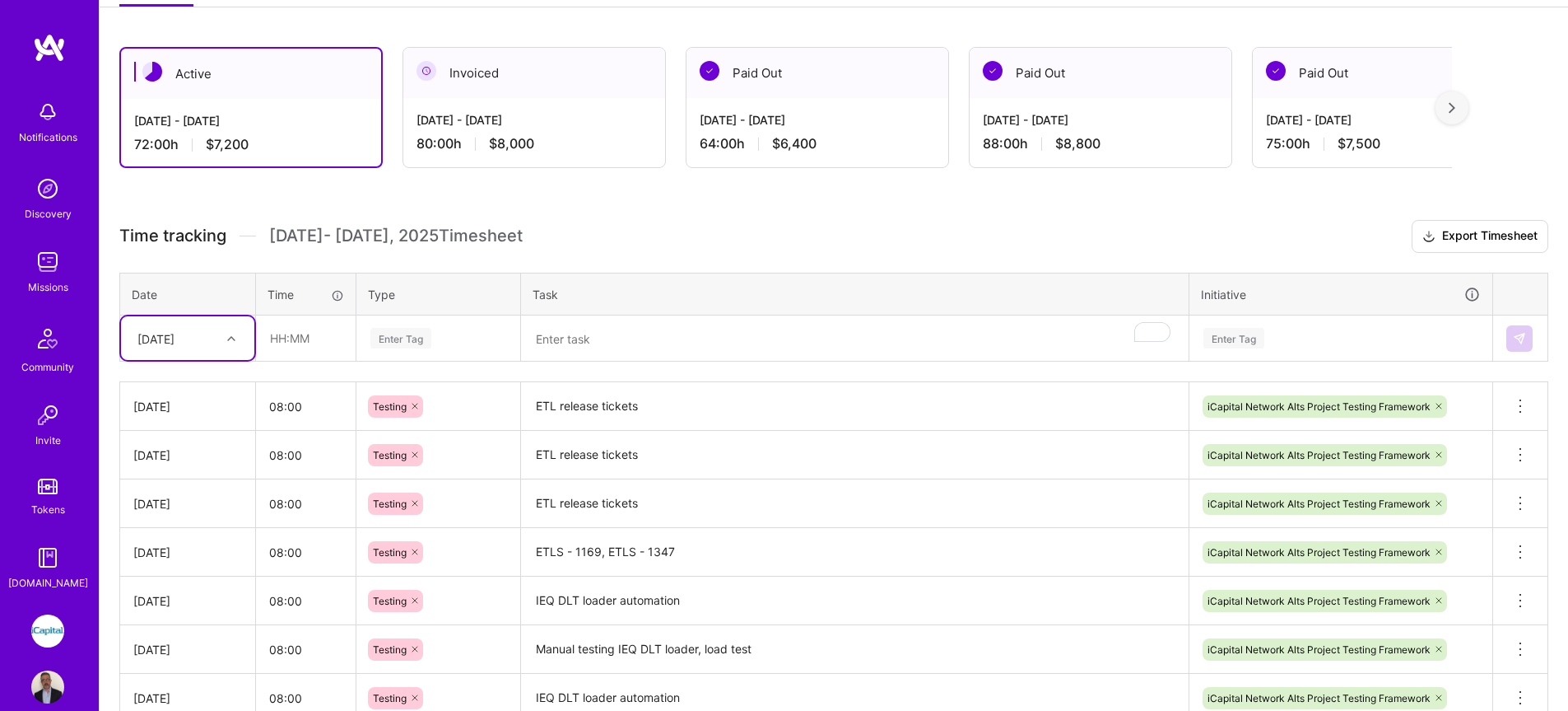
click at [163, 345] on div "[DATE]" at bounding box center [155, 338] width 37 height 17
click at [189, 596] on div "[DATE]" at bounding box center [188, 594] width 133 height 31
click at [326, 353] on input "text" at bounding box center [306, 338] width 98 height 44
type input "08:00"
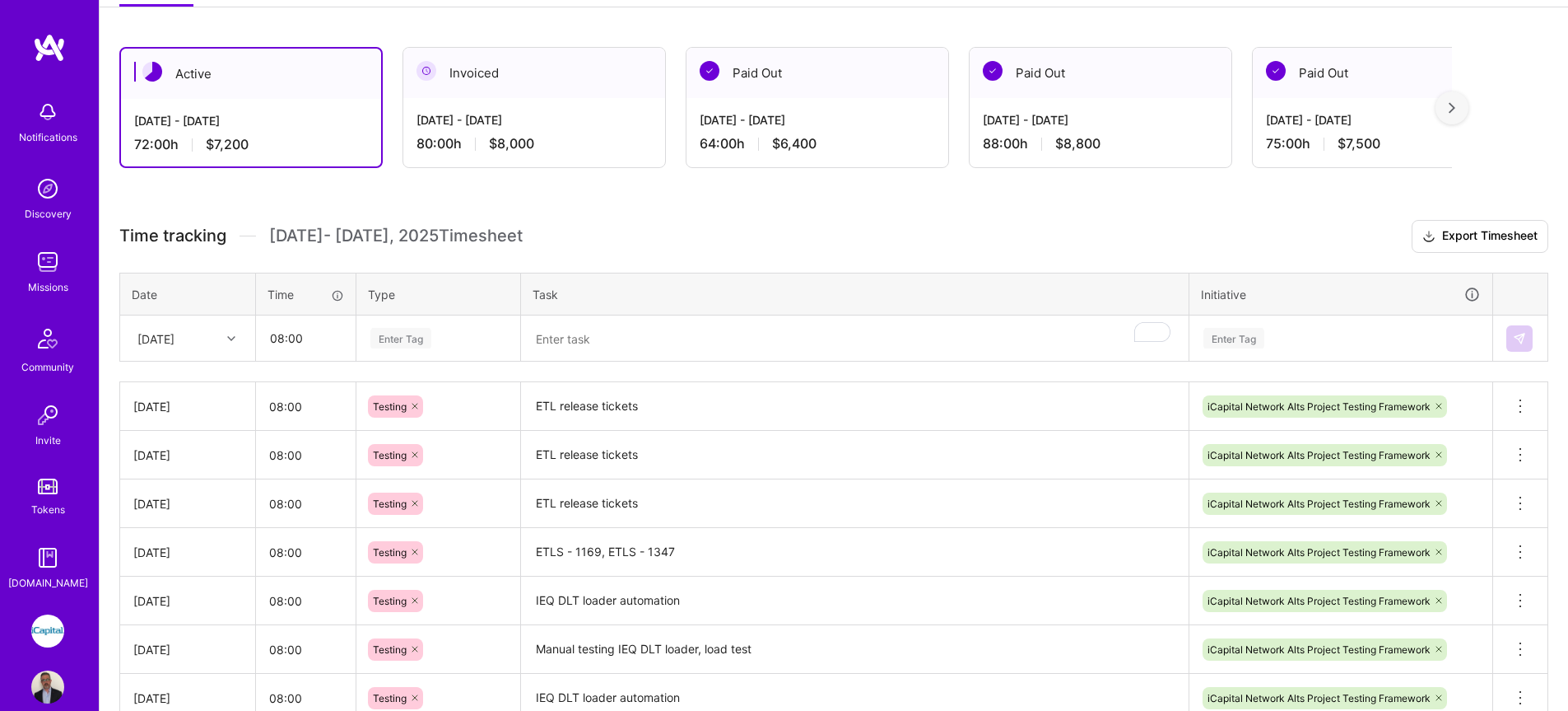
click at [410, 321] on div "Enter Tag" at bounding box center [438, 338] width 162 height 43
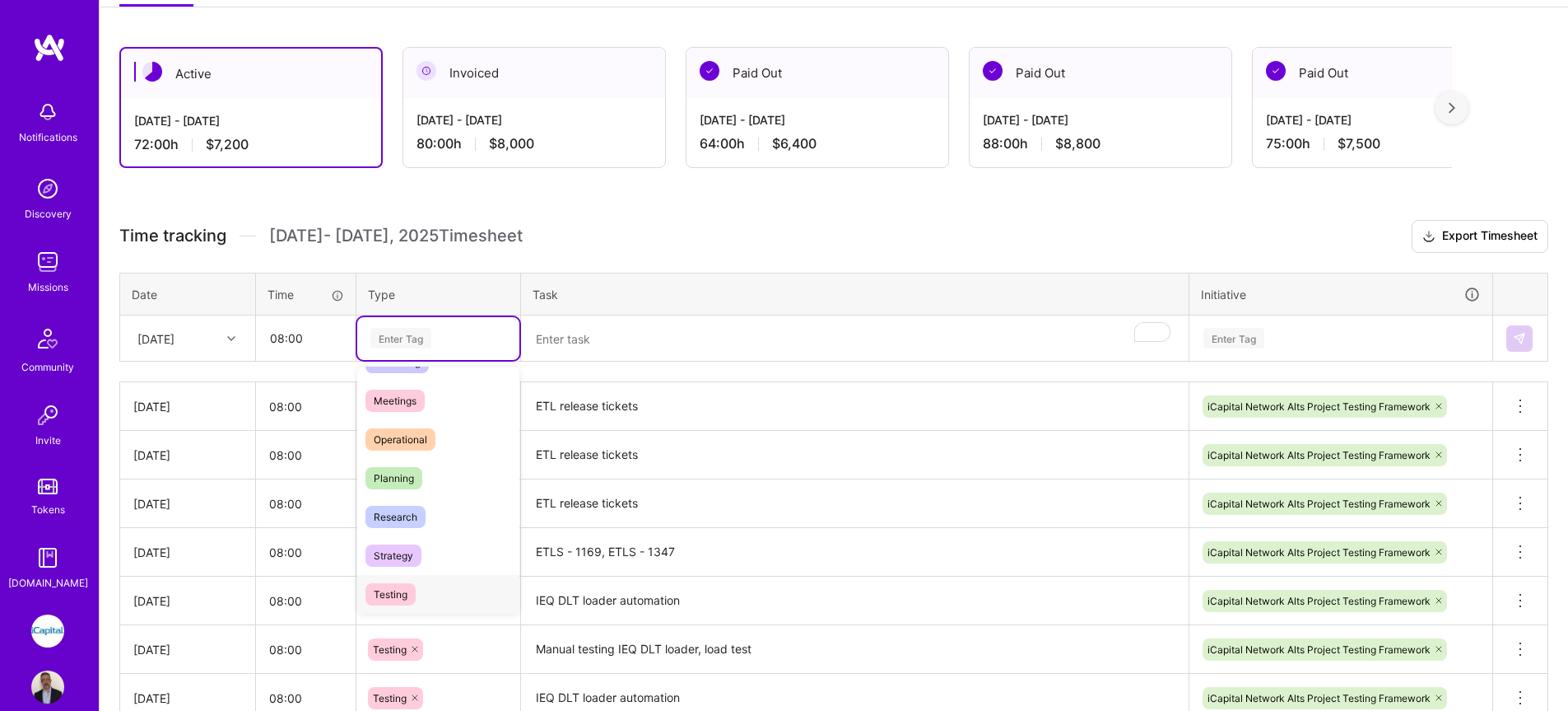
scroll to position [267, 0]
click at [423, 592] on div "Testing" at bounding box center [438, 590] width 162 height 39
click at [577, 340] on textarea "To enrich screen reader interactions, please activate Accessibility in Grammarl…" at bounding box center [854, 339] width 664 height 44
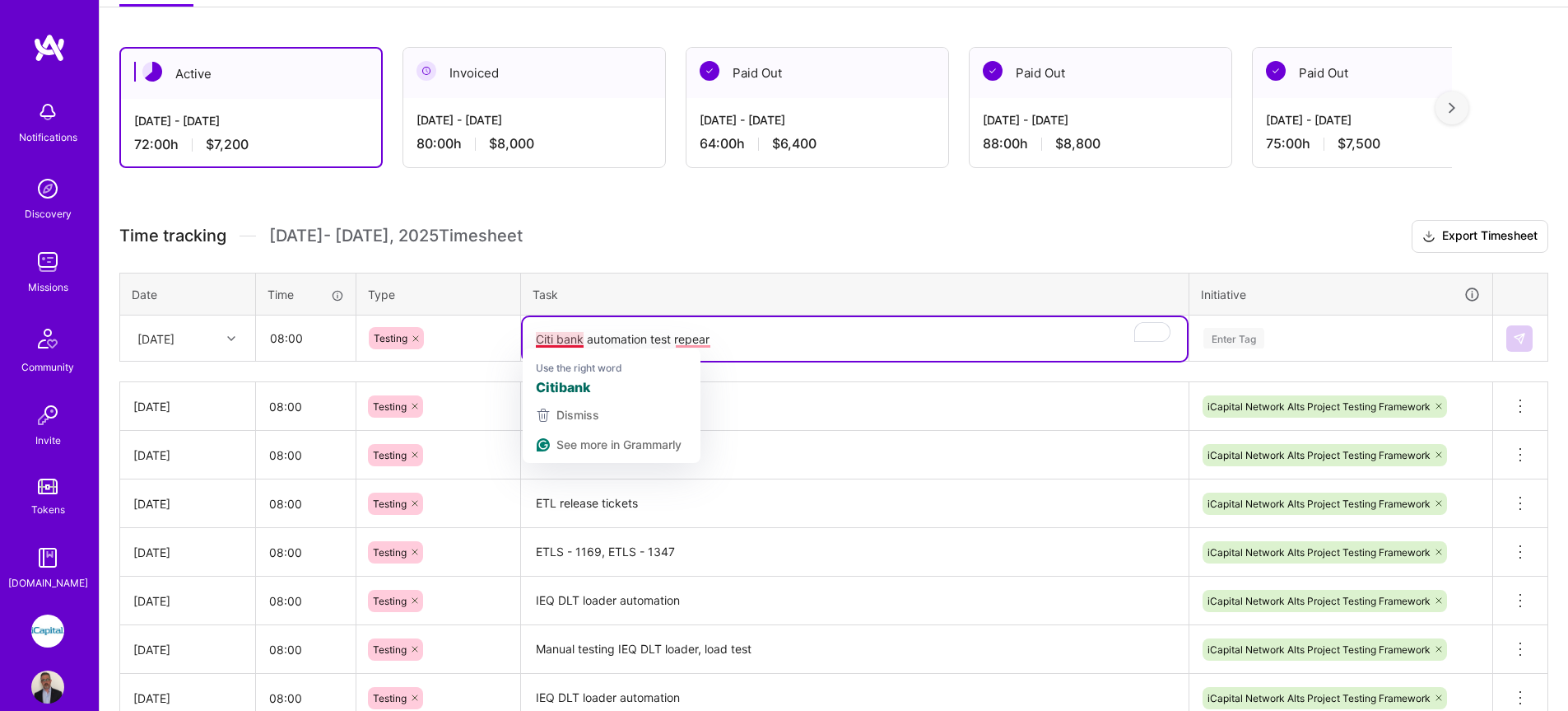
click at [556, 336] on textarea "Citi bank automation test repear" at bounding box center [854, 339] width 664 height 44
drag, startPoint x: 789, startPoint y: 351, endPoint x: 756, endPoint y: 349, distance: 33.1
click at [789, 351] on textarea "Citibank automation test repear" at bounding box center [854, 339] width 664 height 44
click at [681, 340] on textarea "Citibank automation test repear" at bounding box center [854, 339] width 664 height 44
click at [696, 346] on textarea "Citibank automation test repeater" at bounding box center [854, 339] width 664 height 44
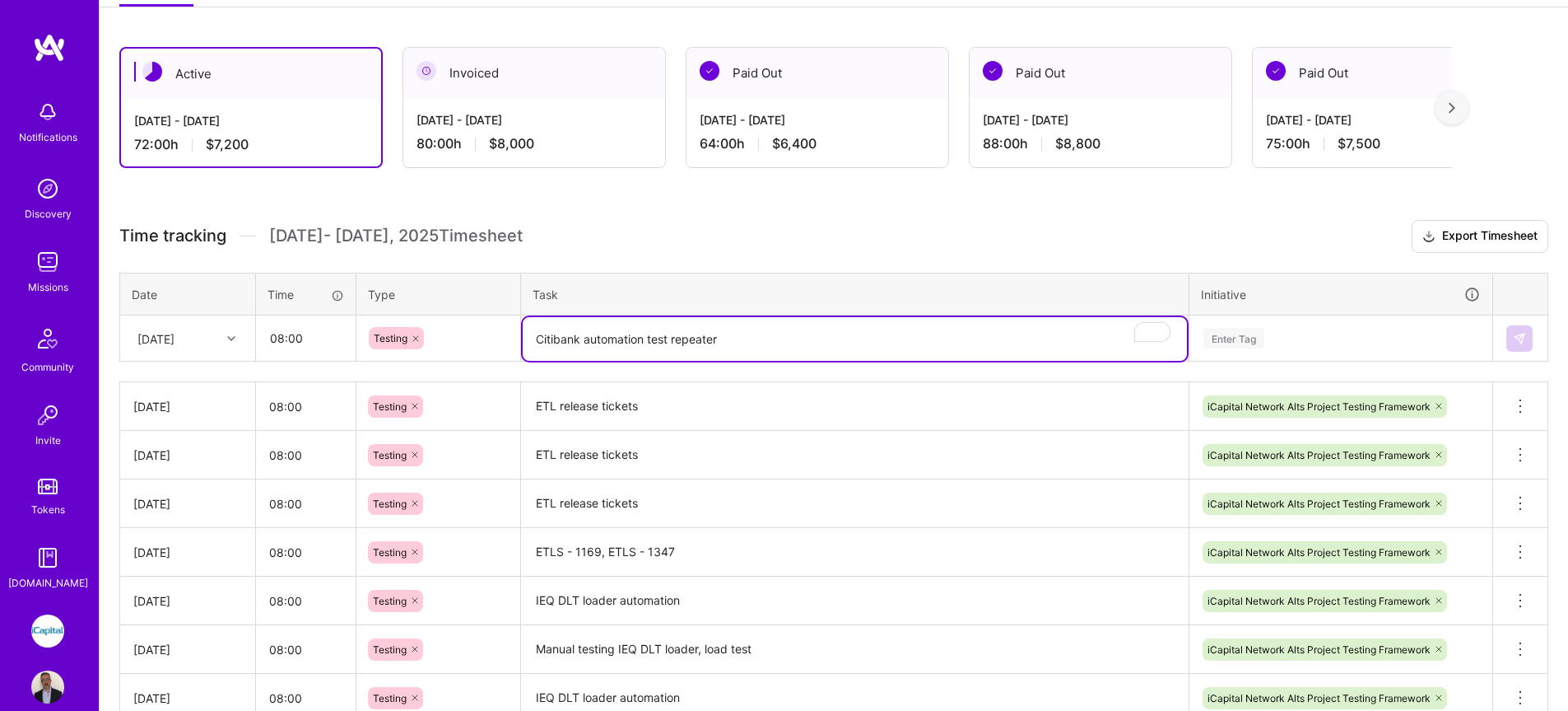
click at [696, 346] on textarea "Citibank automation test repeater" at bounding box center [854, 339] width 664 height 44
type textarea "Citibank automation test fix"
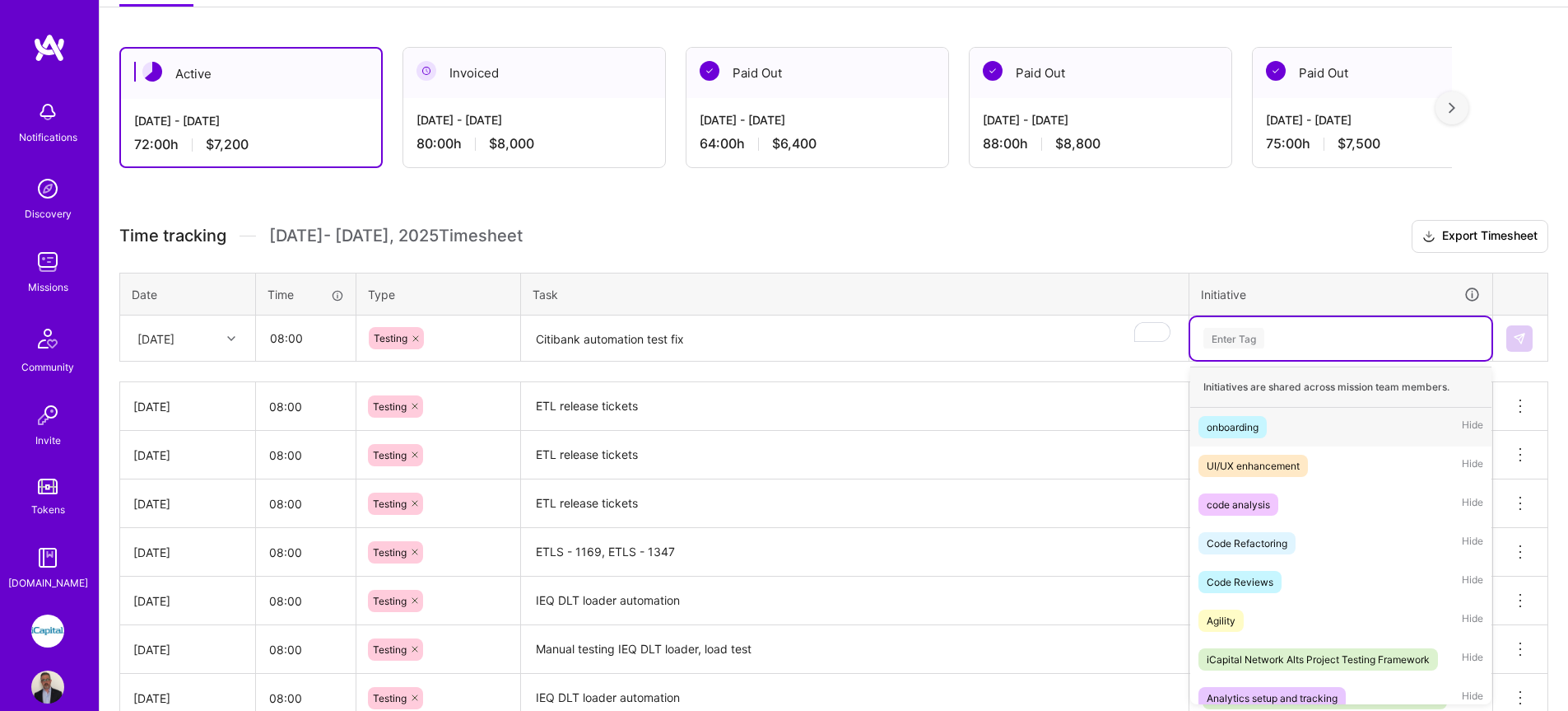
click at [1276, 333] on div "Enter Tag" at bounding box center [1340, 338] width 278 height 21
click at [1281, 653] on div "iCapital Network Alts Project Testing Framework" at bounding box center [1318, 658] width 223 height 17
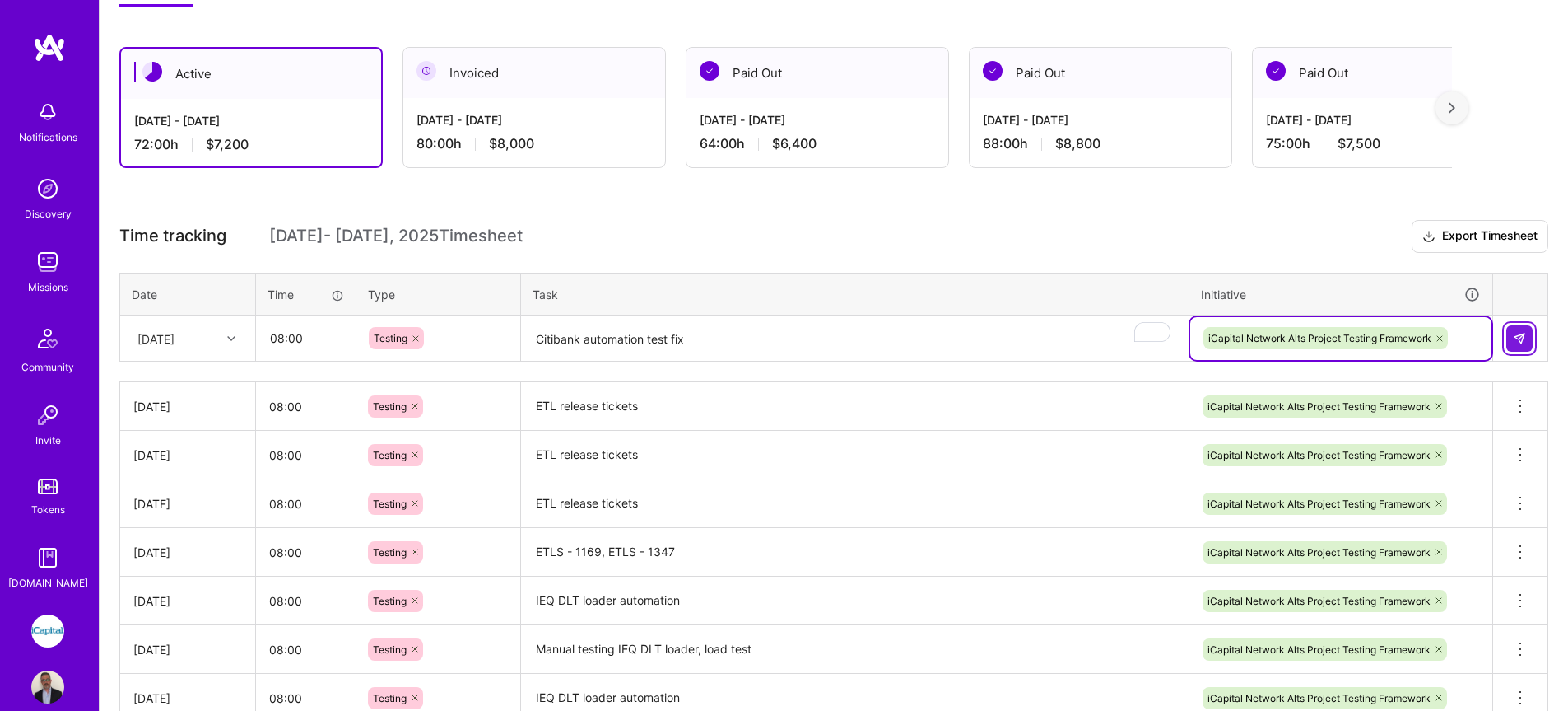
click at [1513, 344] on img at bounding box center [1519, 338] width 13 height 13
